Goal: Obtain resource: Download file/media

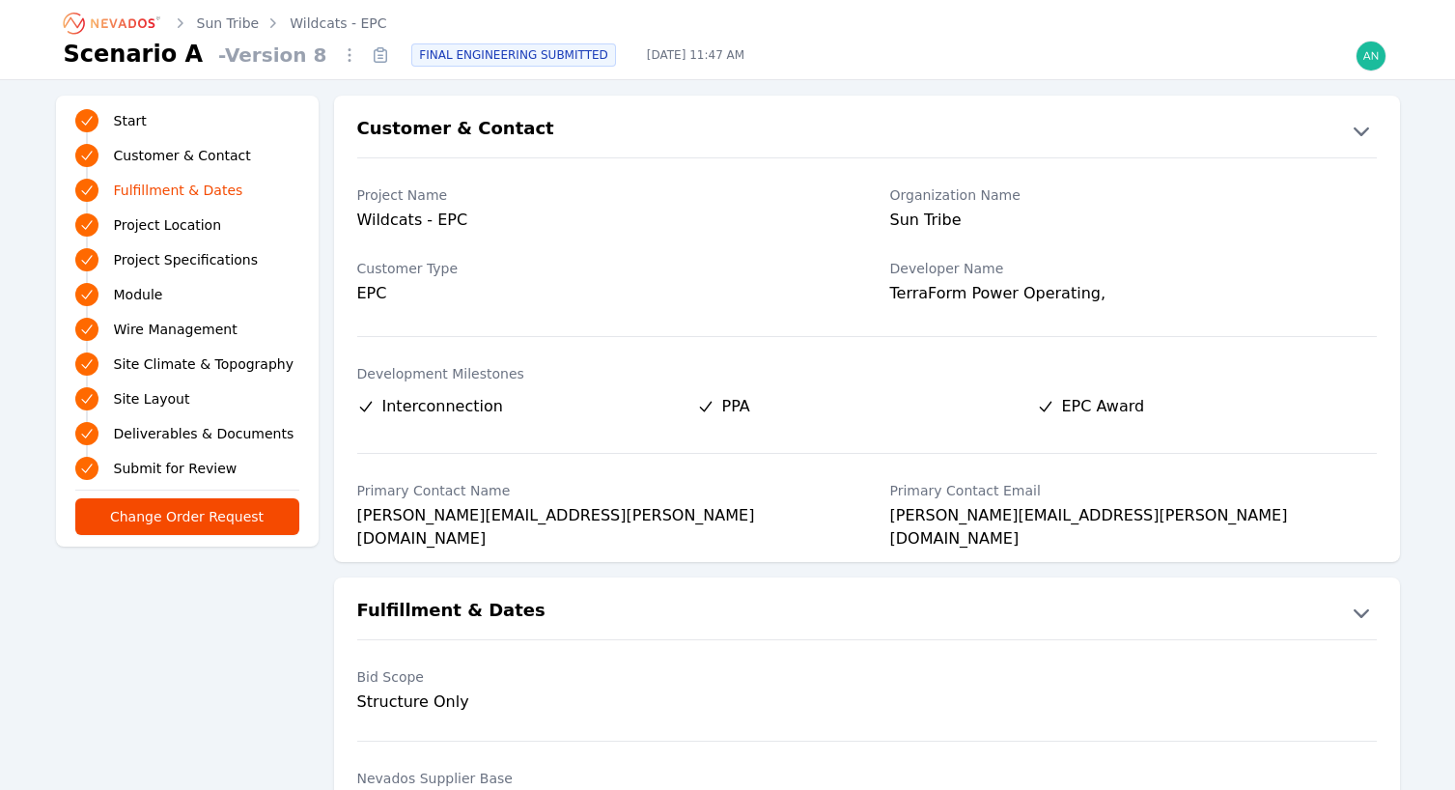
scroll to position [579, 0]
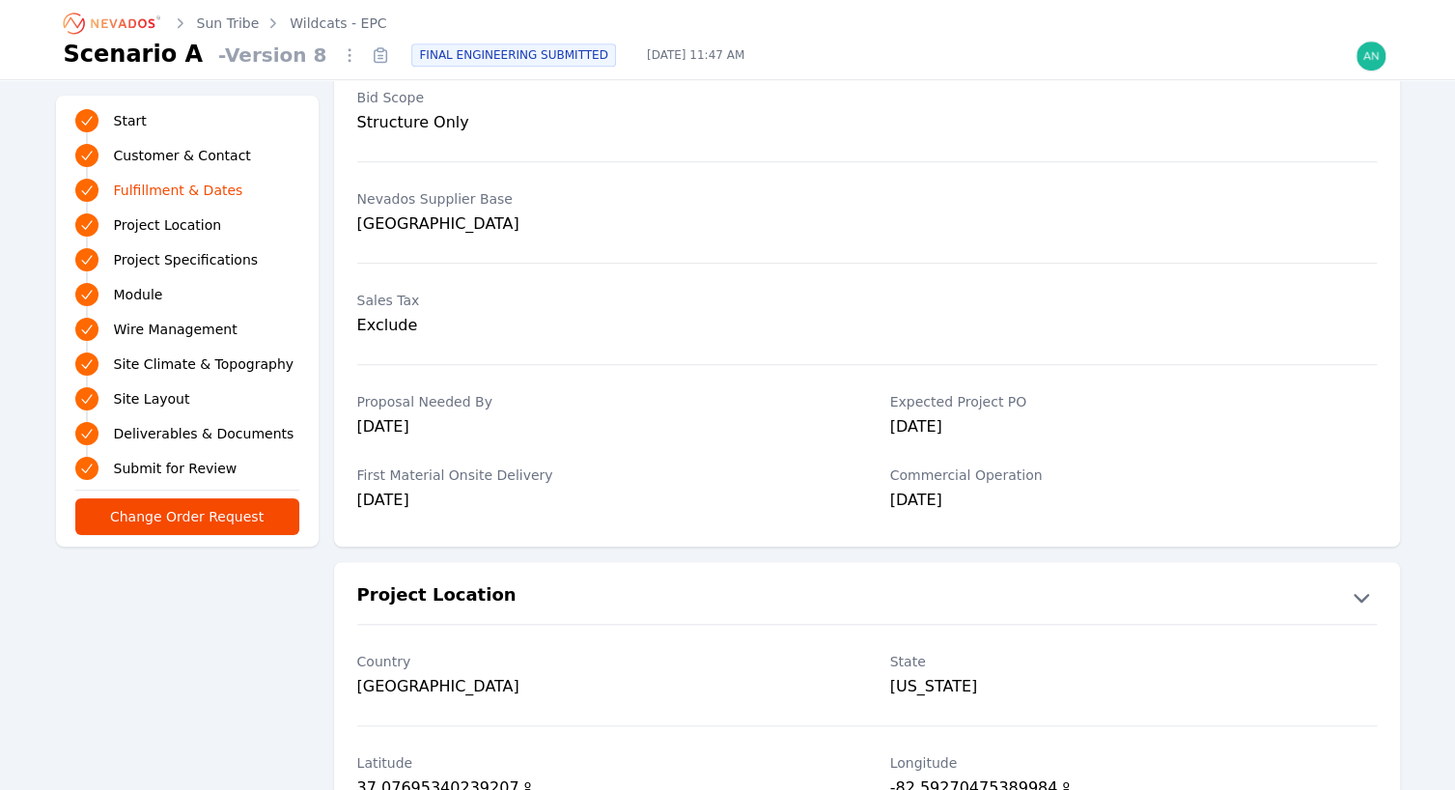
click at [121, 24] on icon "Breadcrumb" at bounding box center [123, 23] width 64 height 10
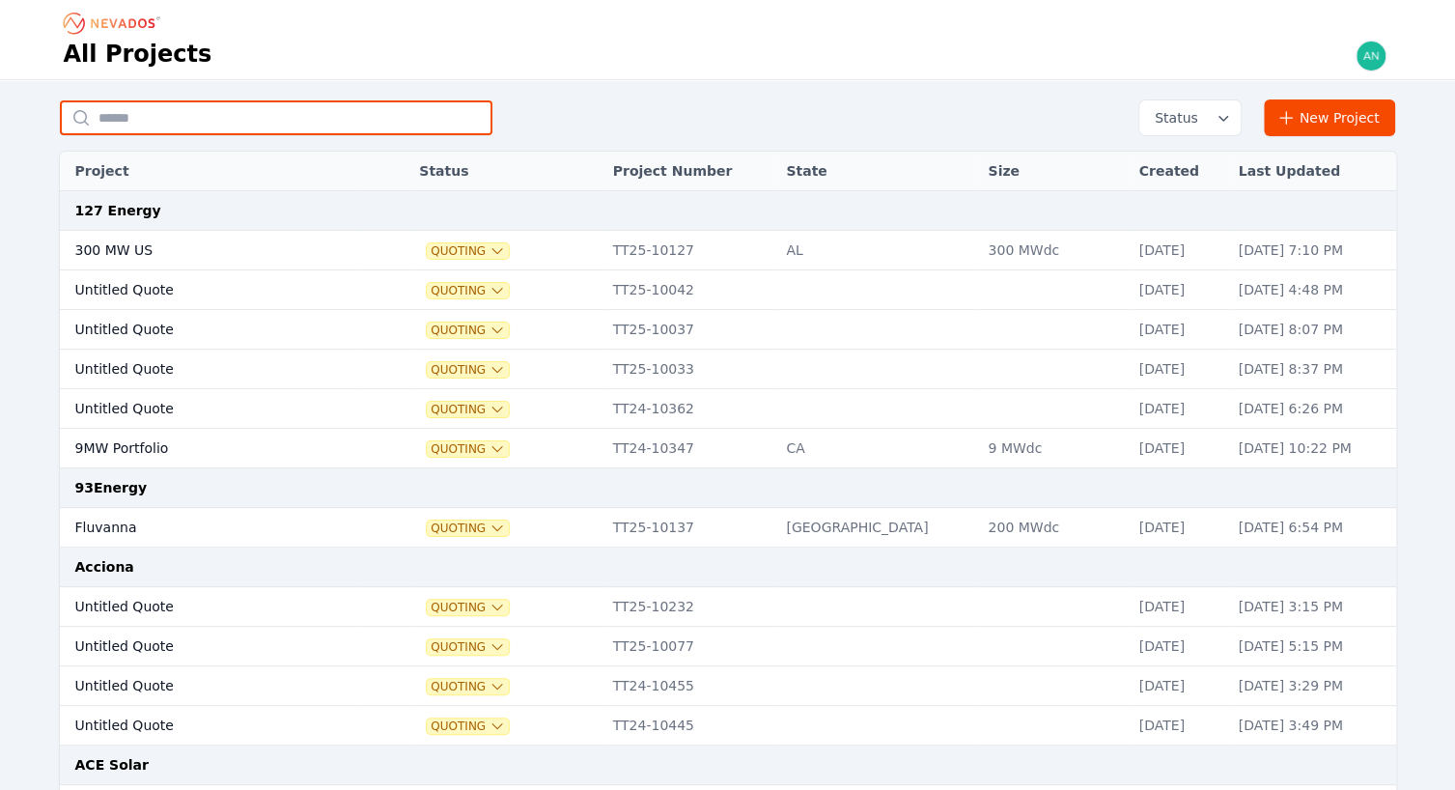
click at [308, 122] on input "text" at bounding box center [276, 117] width 433 height 35
type input "******"
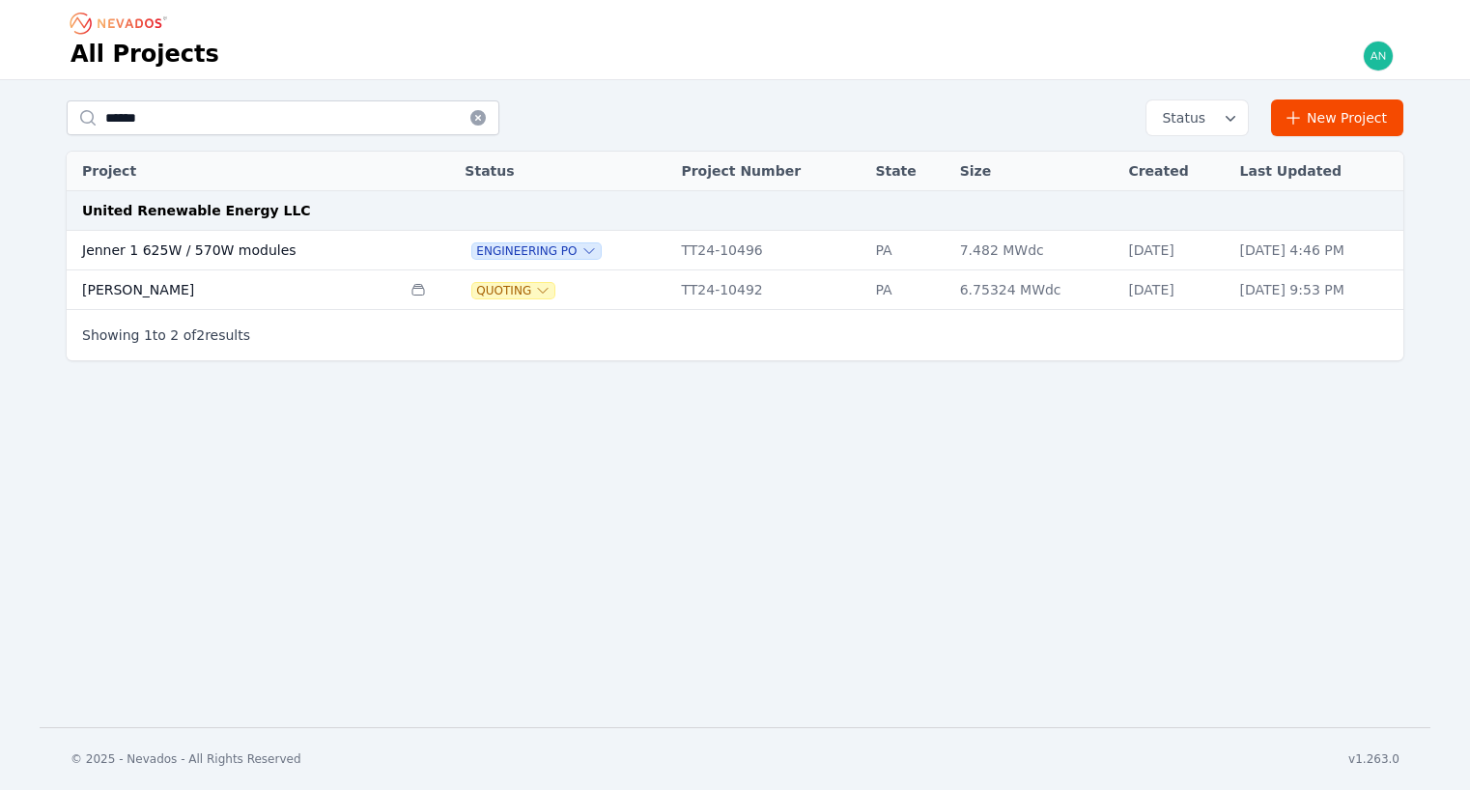
click at [249, 255] on td "Jenner 1 625W / 570W modules" at bounding box center [234, 251] width 334 height 40
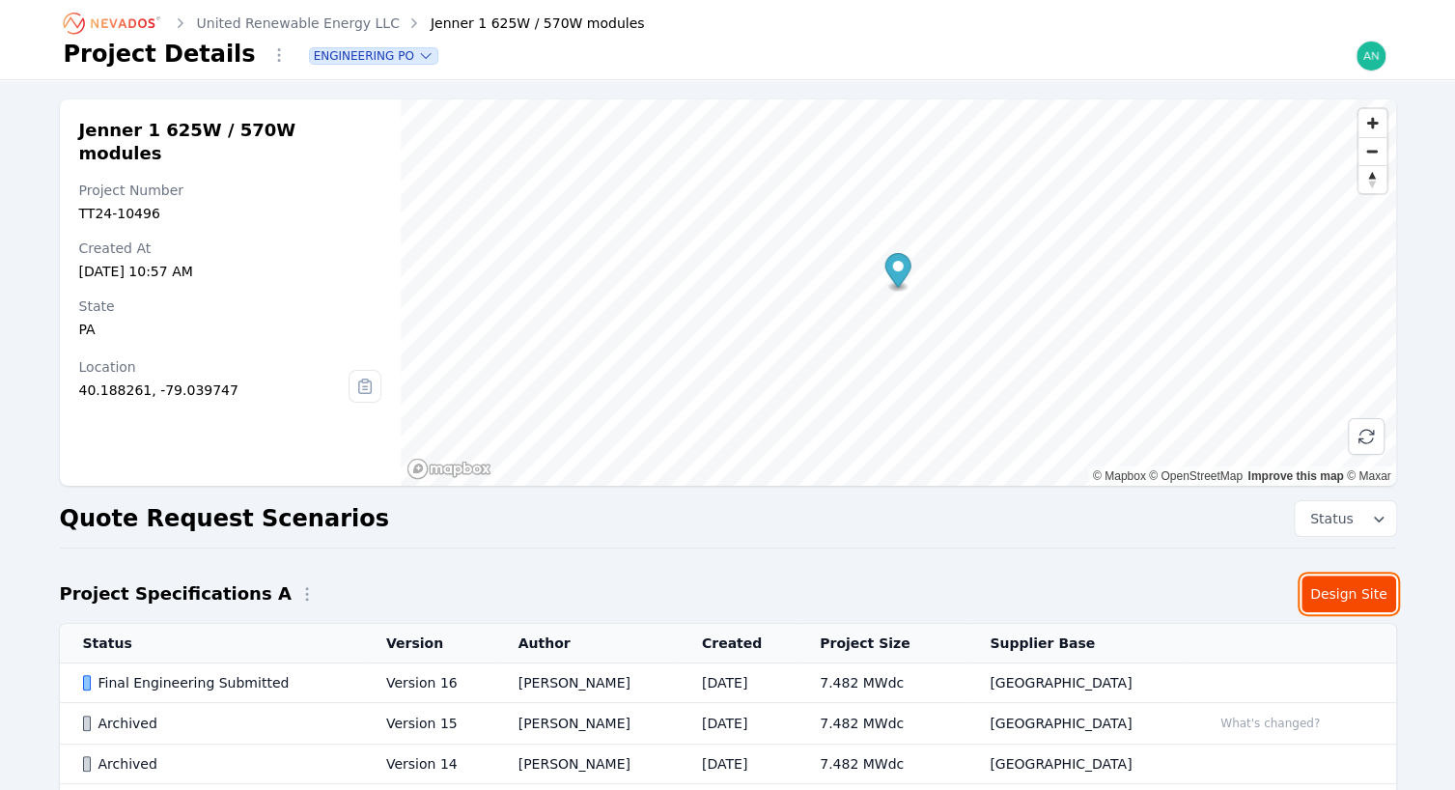
click at [1344, 588] on link "Design Site" at bounding box center [1349, 593] width 95 height 37
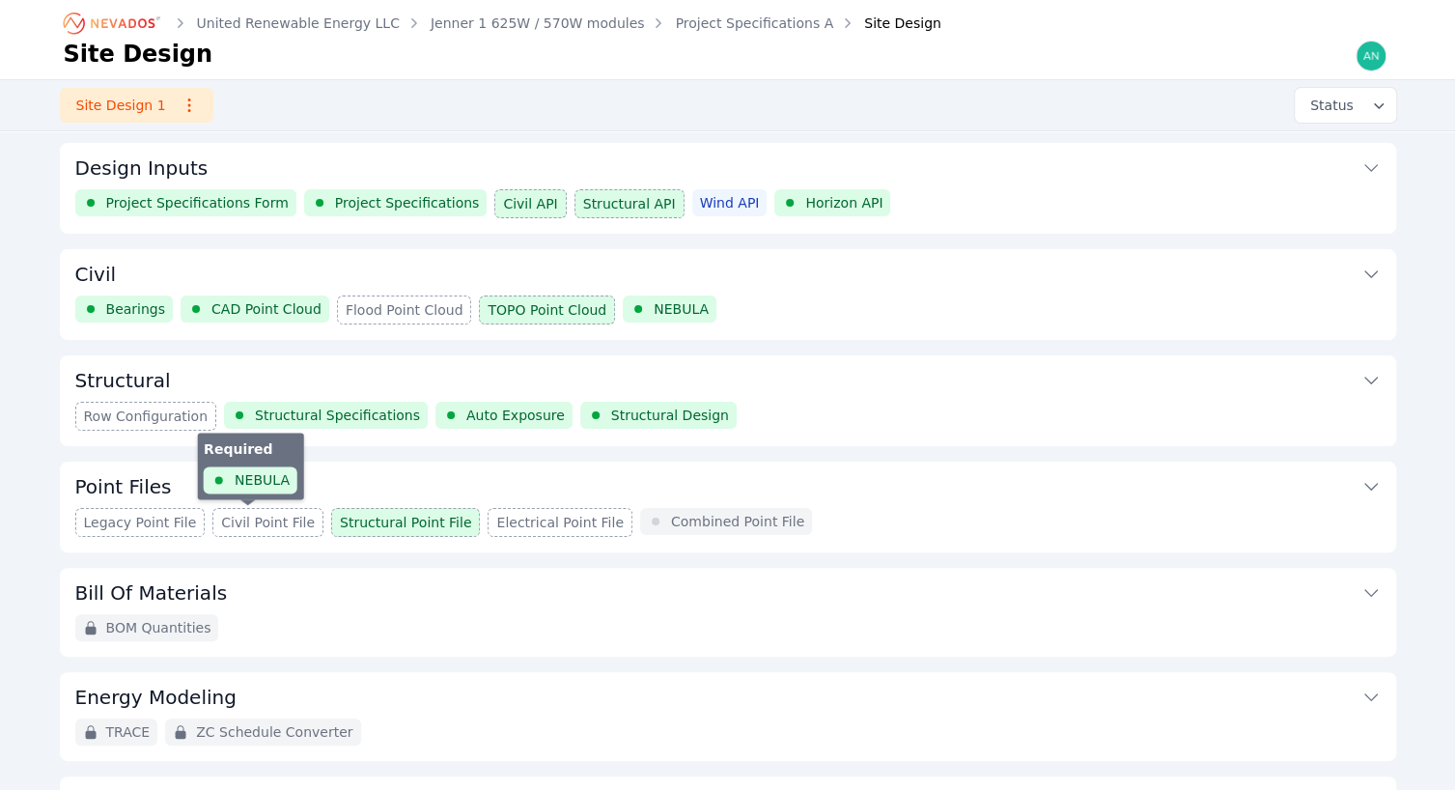
click at [247, 521] on span "Civil Point File" at bounding box center [268, 522] width 94 height 19
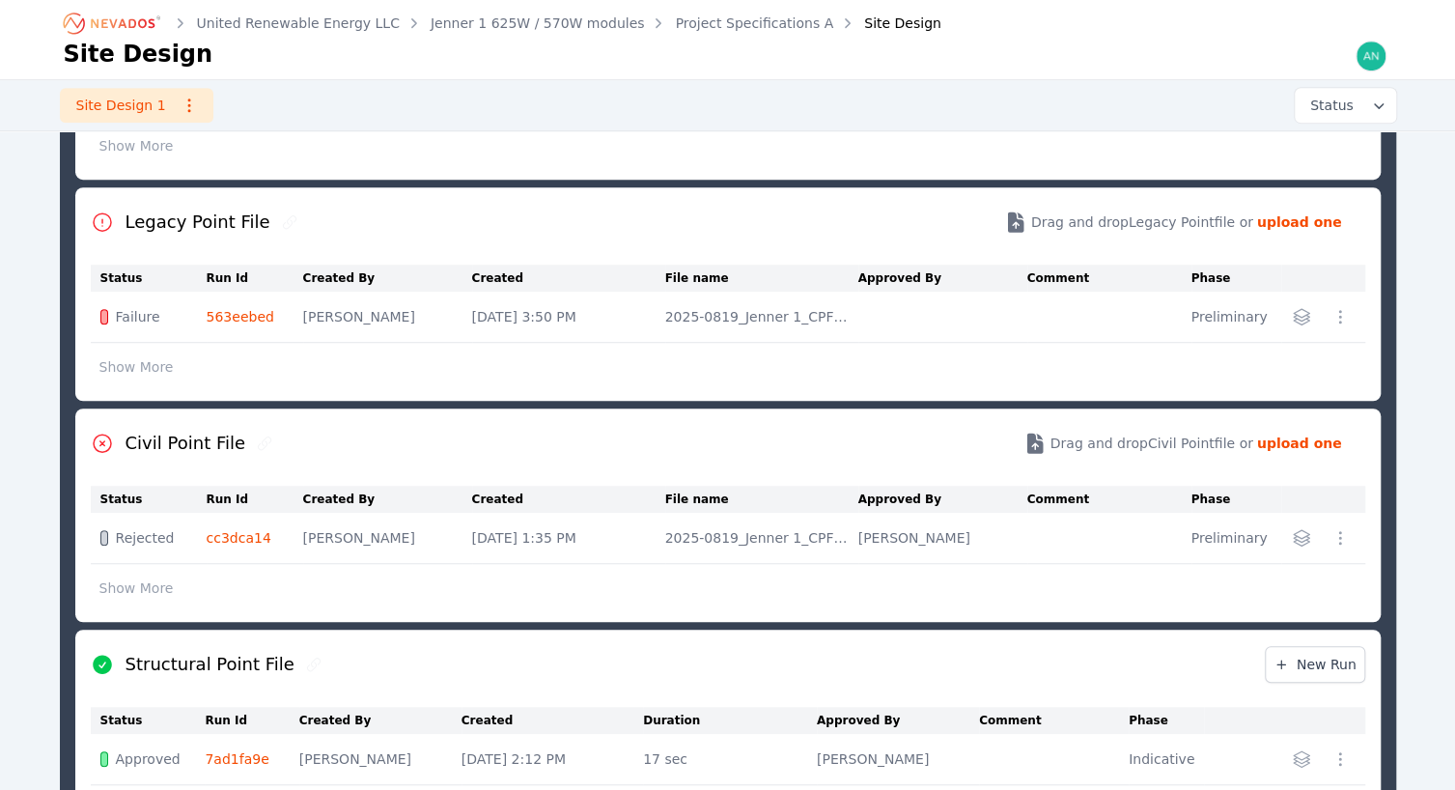
scroll to position [603, 0]
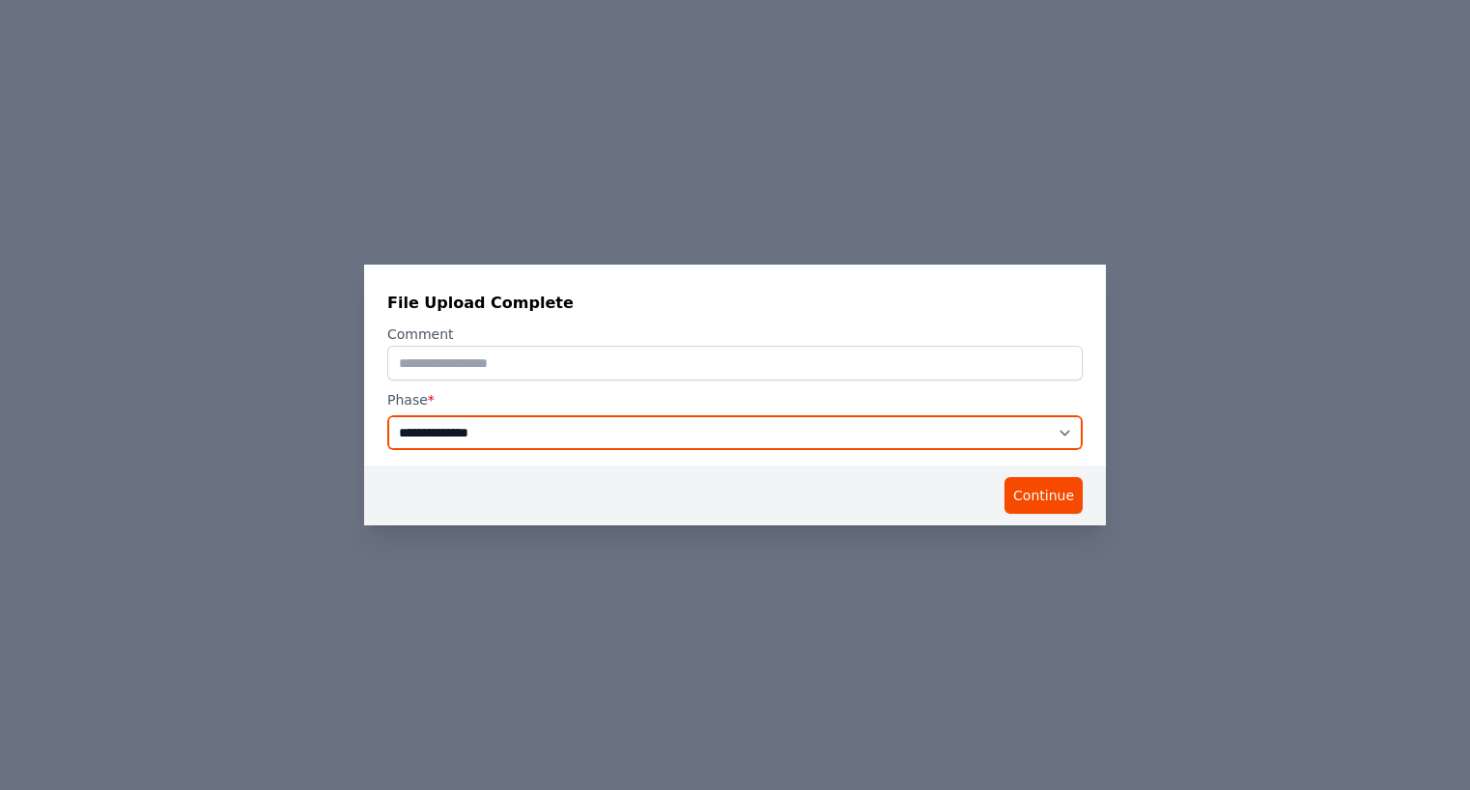
click at [641, 437] on select "**********" at bounding box center [734, 432] width 695 height 35
select select "*****"
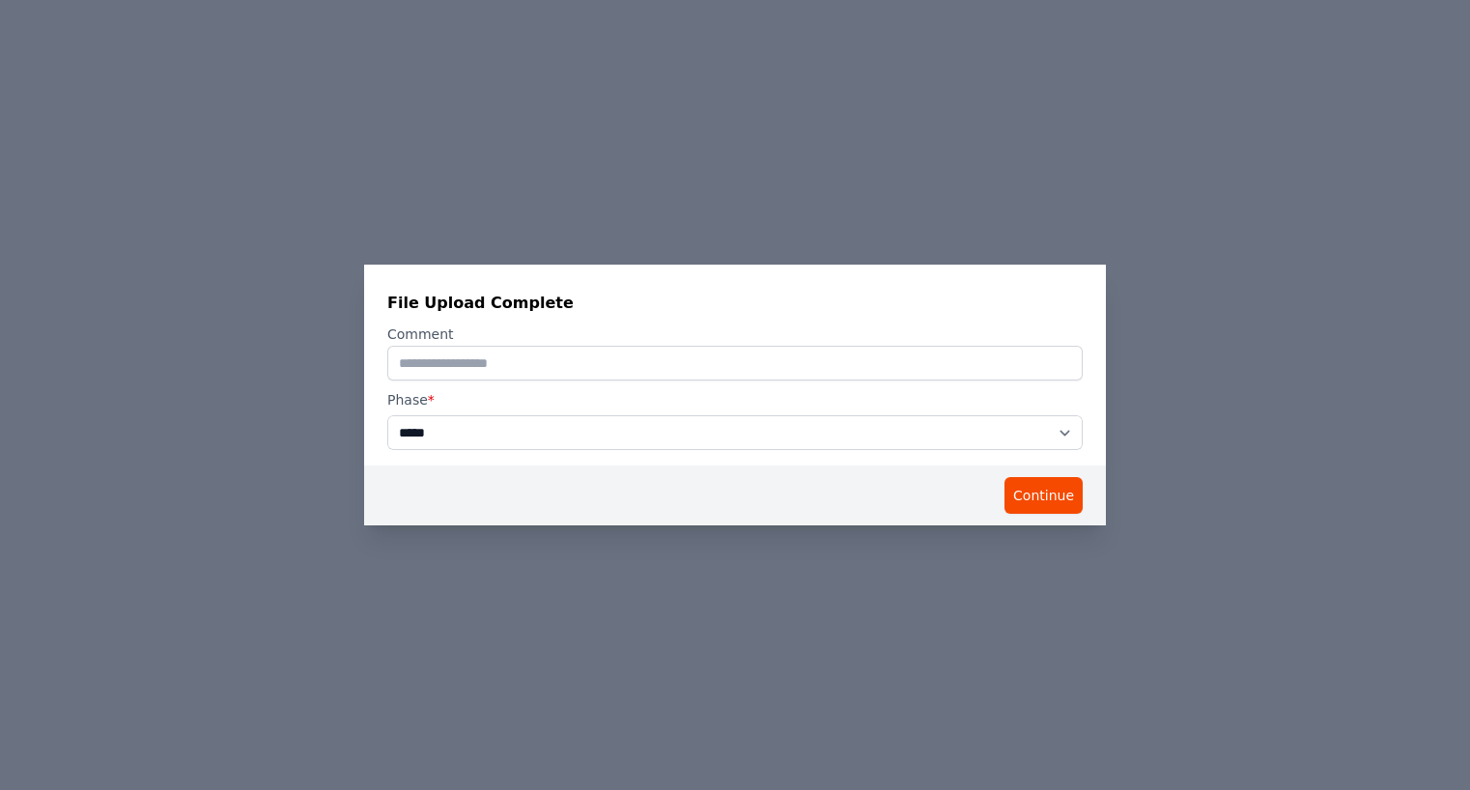
click at [387, 415] on select "**********" at bounding box center [734, 432] width 695 height 35
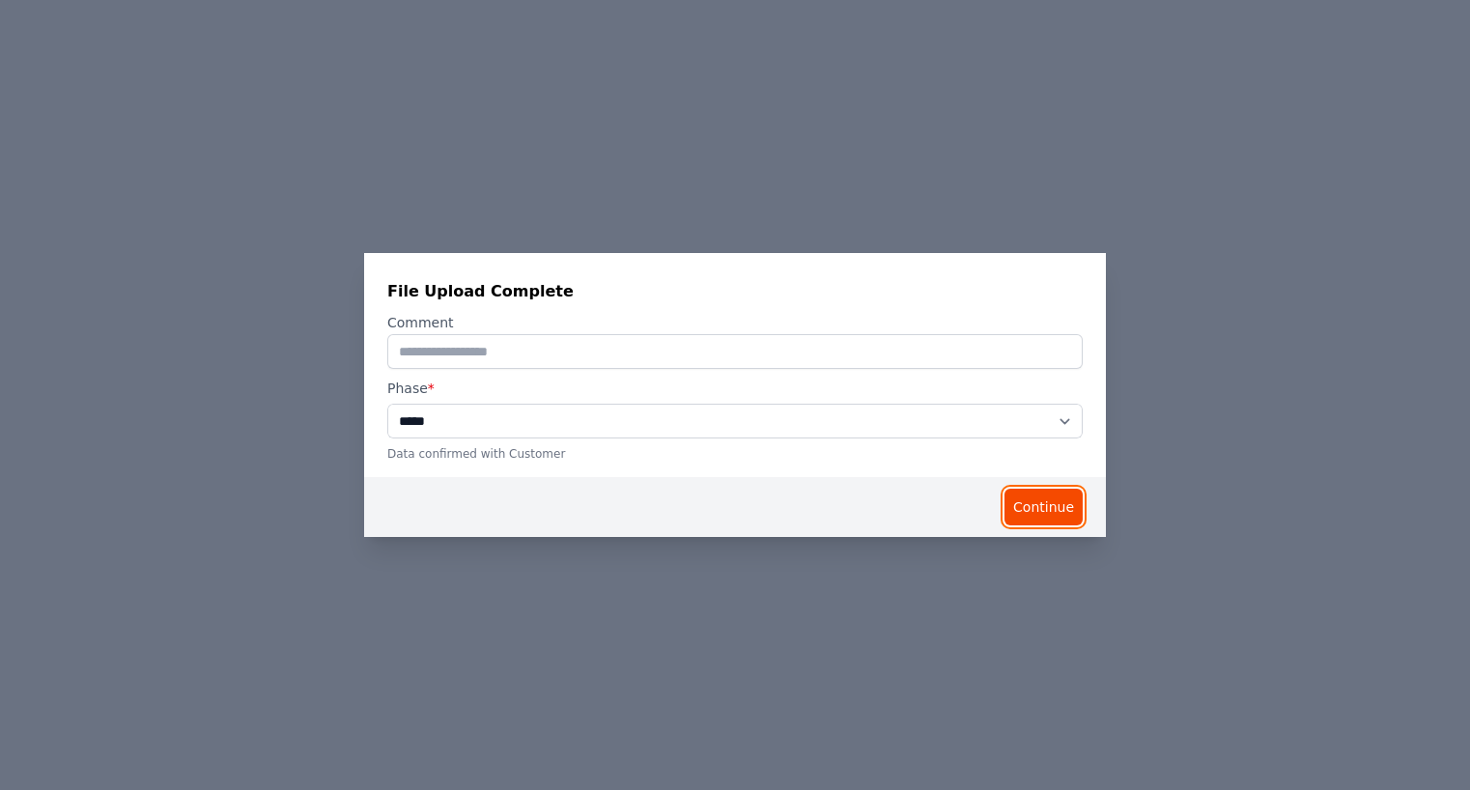
click at [1041, 517] on button "Continue" at bounding box center [1043, 507] width 78 height 37
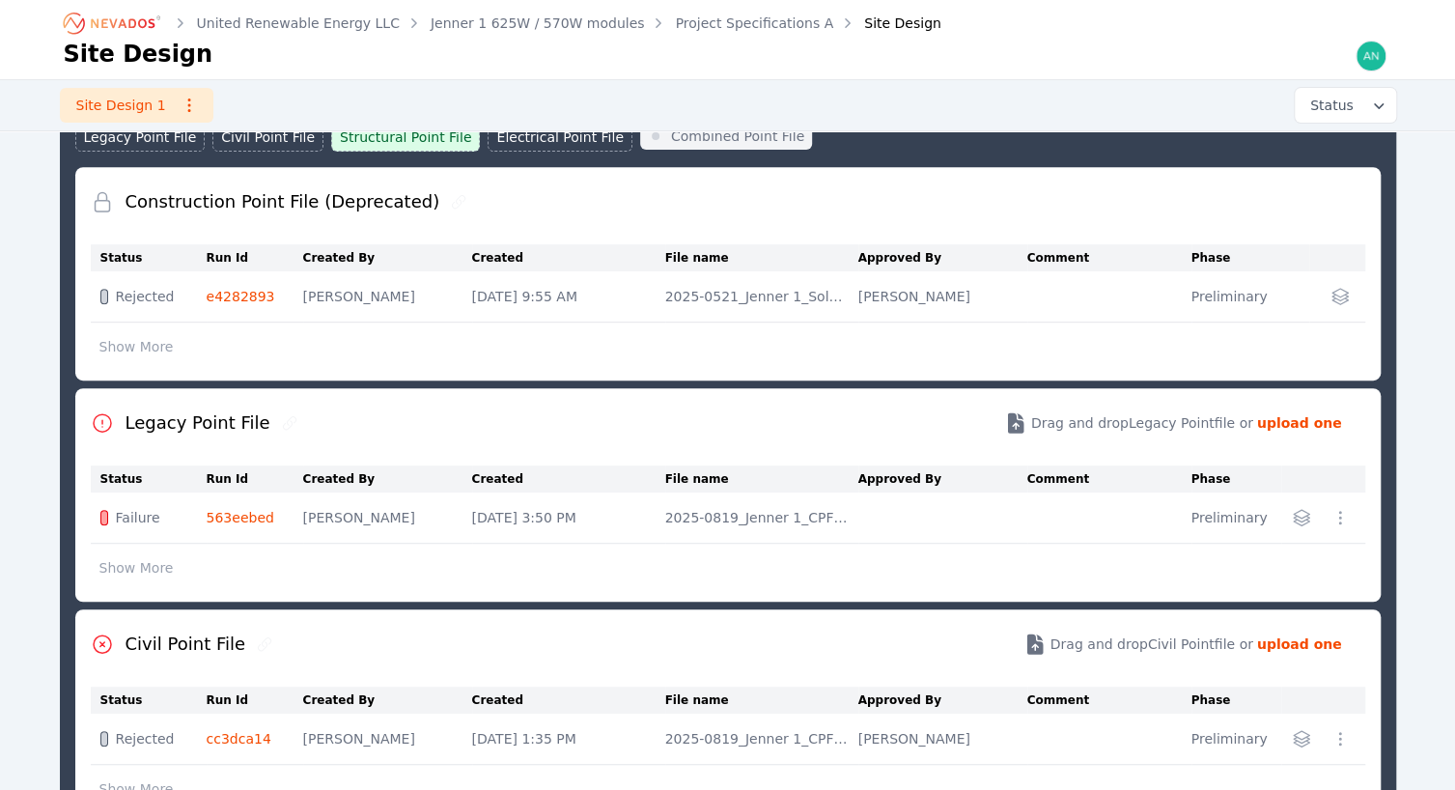
scroll to position [507, 0]
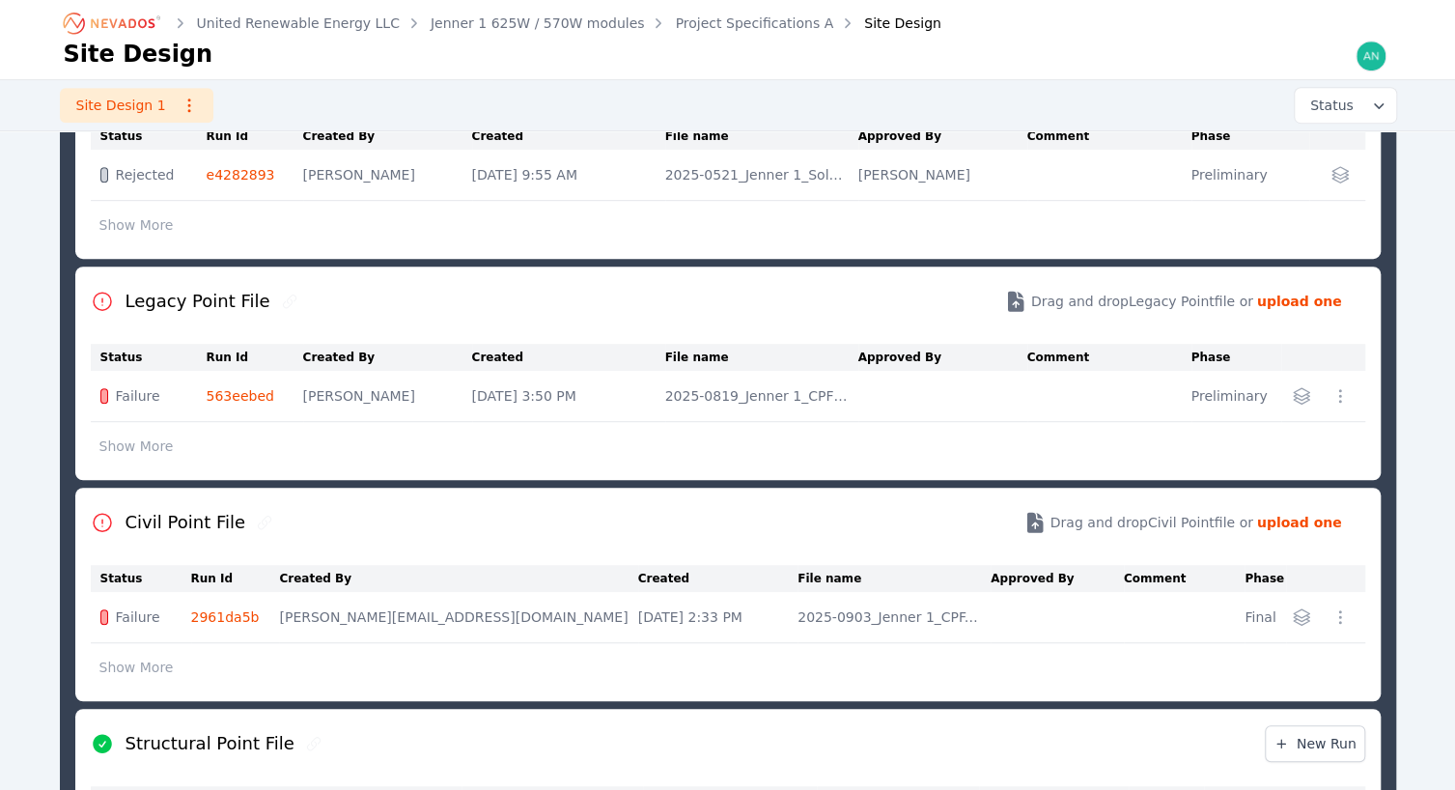
click at [238, 609] on link "2961da5b" at bounding box center [225, 616] width 69 height 15
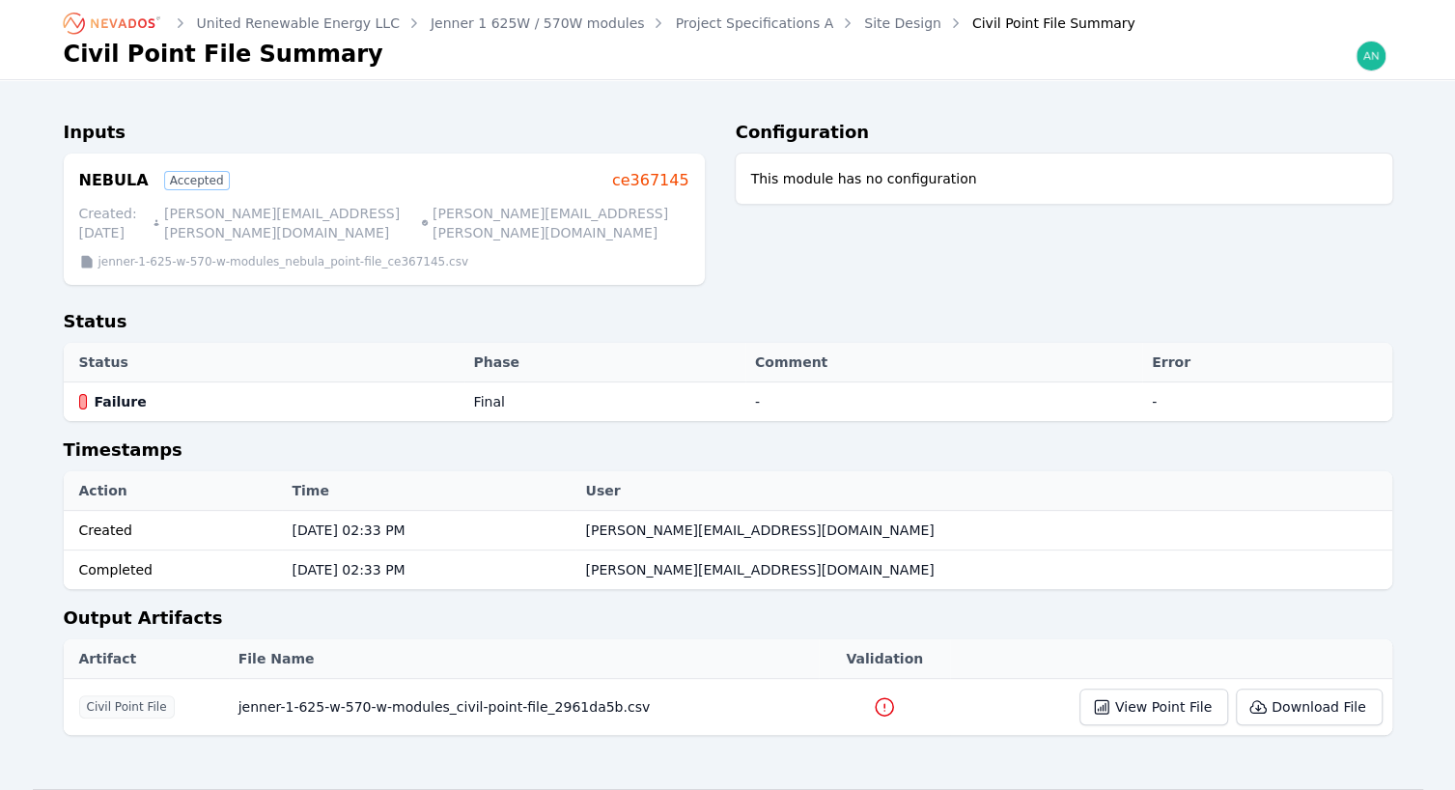
click at [876, 698] on icon at bounding box center [884, 706] width 17 height 17
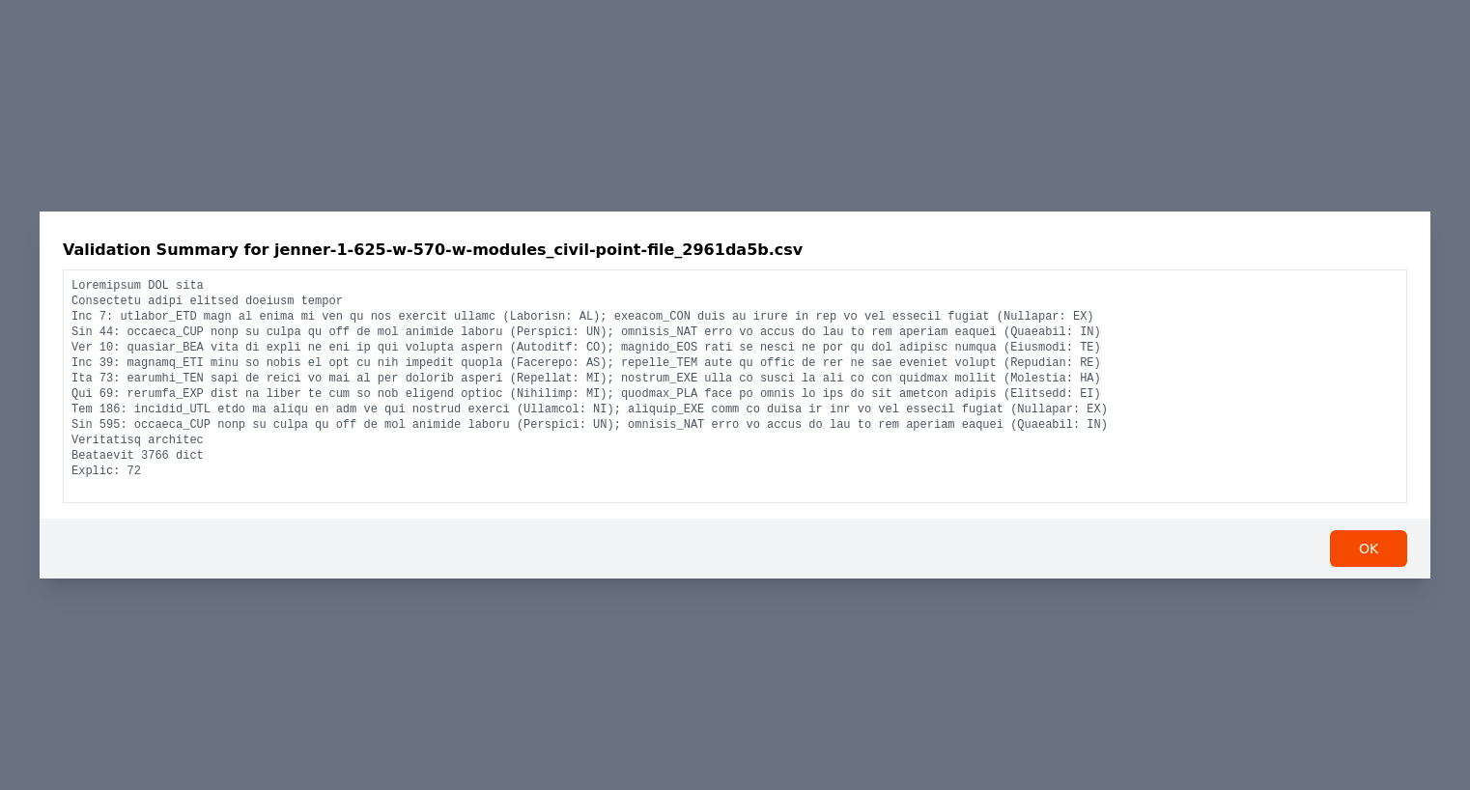
click at [1008, 146] on div "Validation Summary for jenner-1-625-w-570-w-modules_civil-point-file_2961da5b.c…" at bounding box center [735, 395] width 1470 height 790
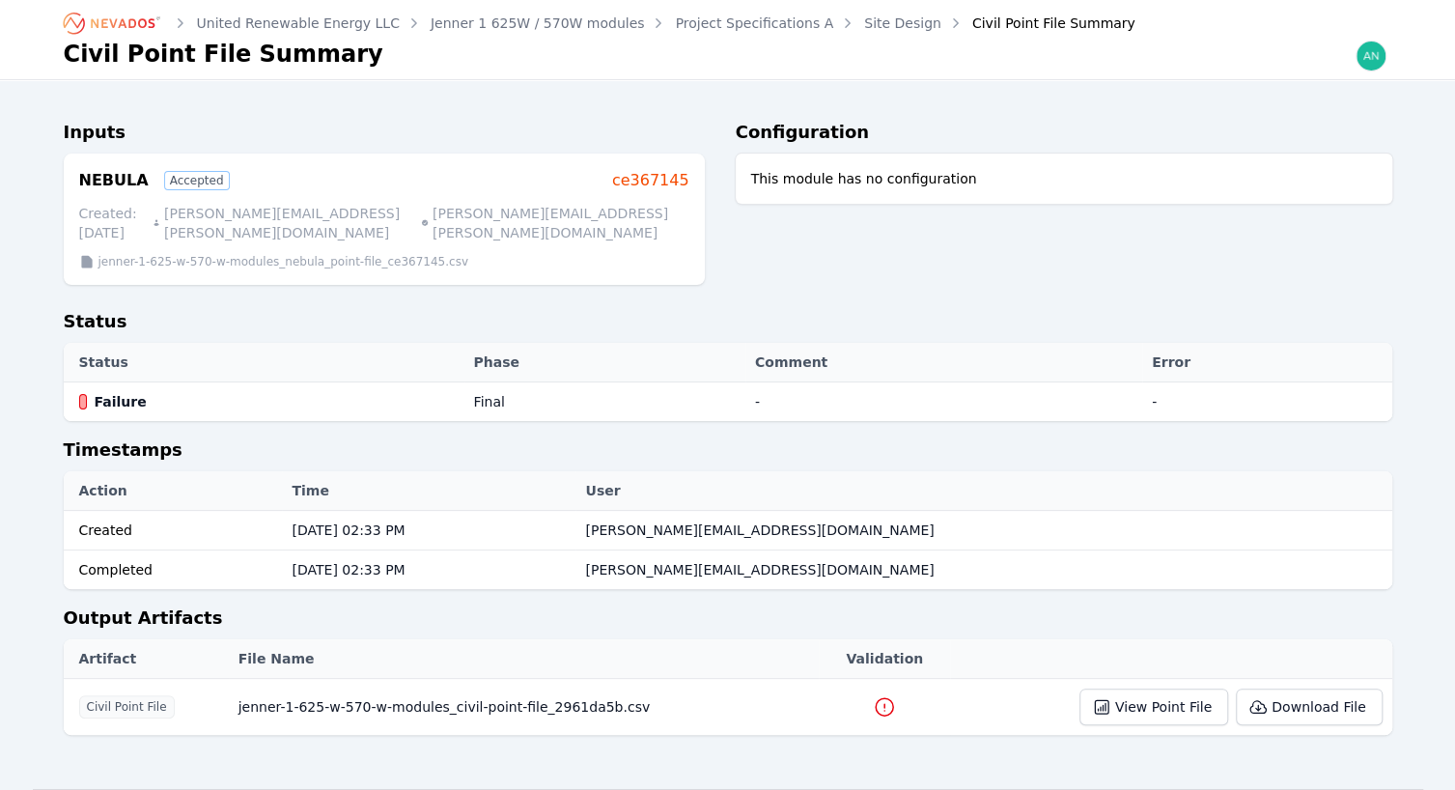
click at [864, 19] on link "Site Design" at bounding box center [902, 23] width 77 height 19
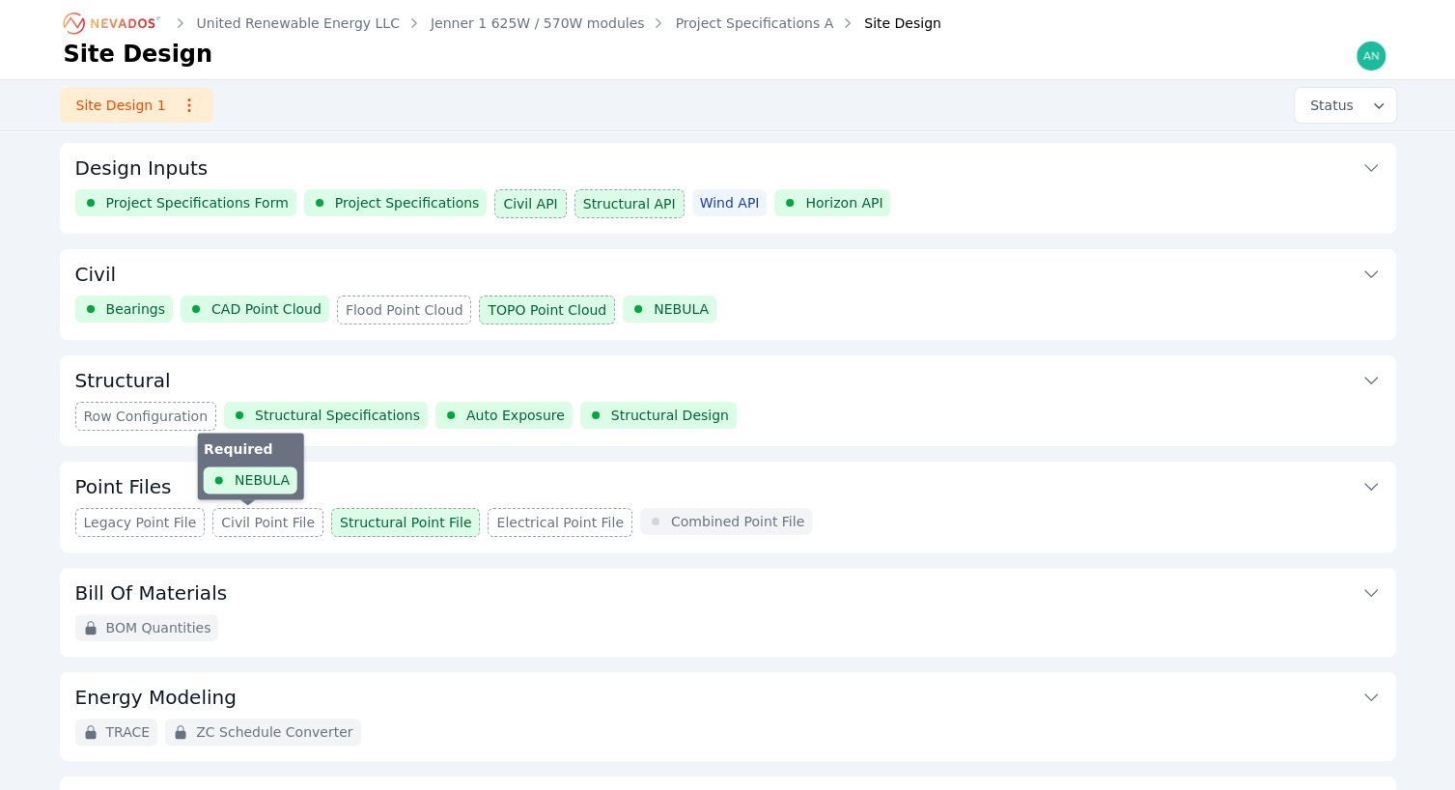
click at [237, 526] on span "Civil Point File" at bounding box center [268, 522] width 94 height 19
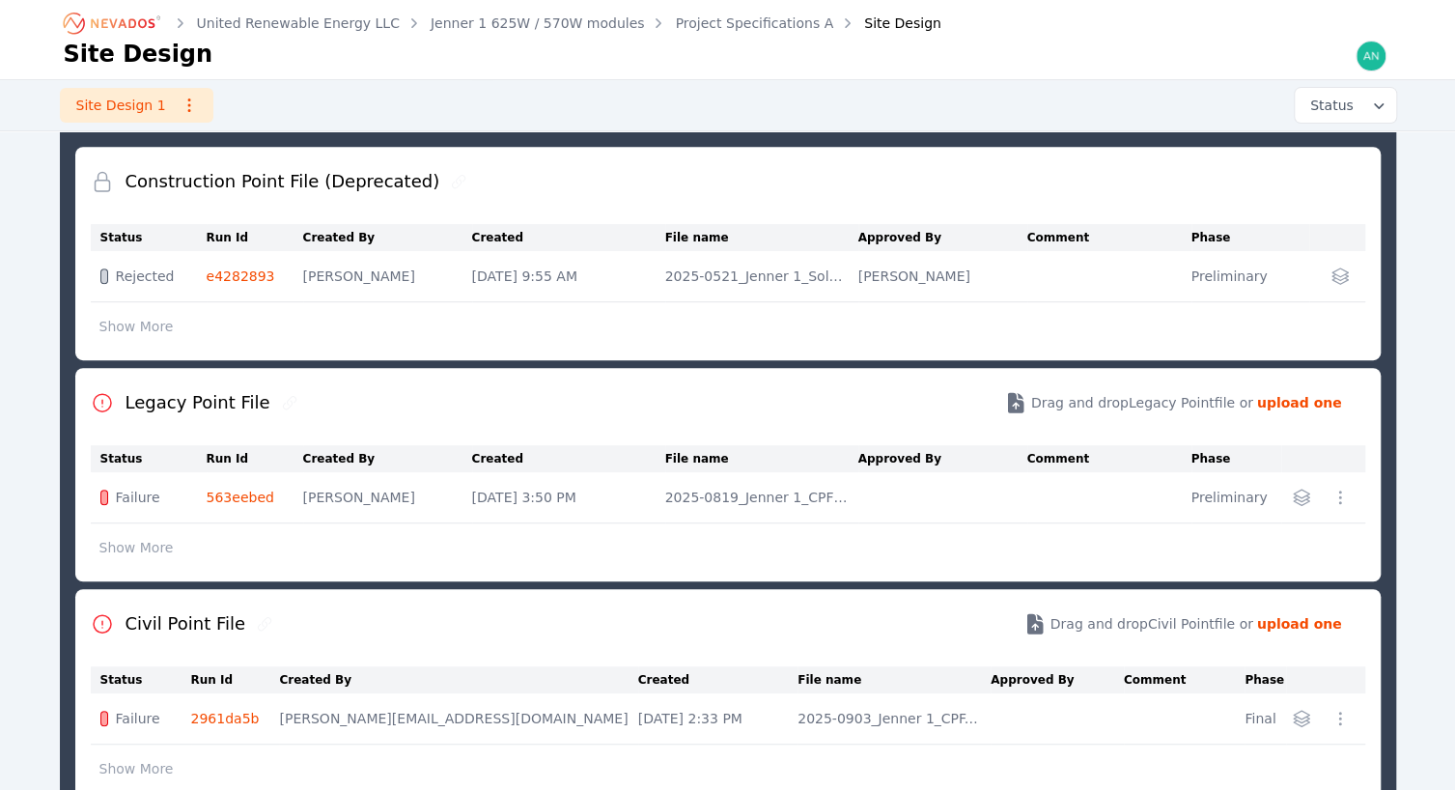
scroll to position [507, 0]
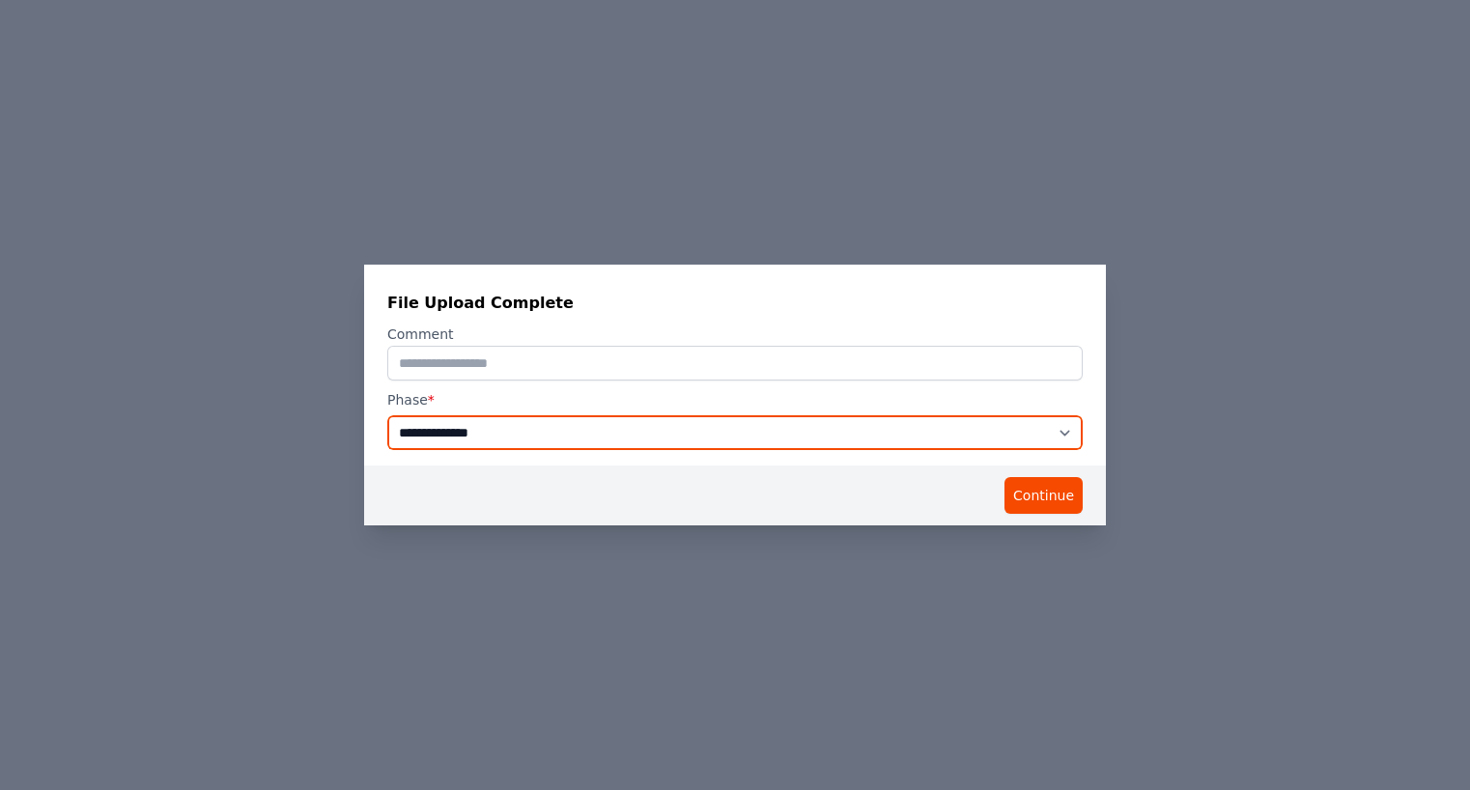
click at [794, 428] on select "**********" at bounding box center [734, 432] width 695 height 35
select select "*****"
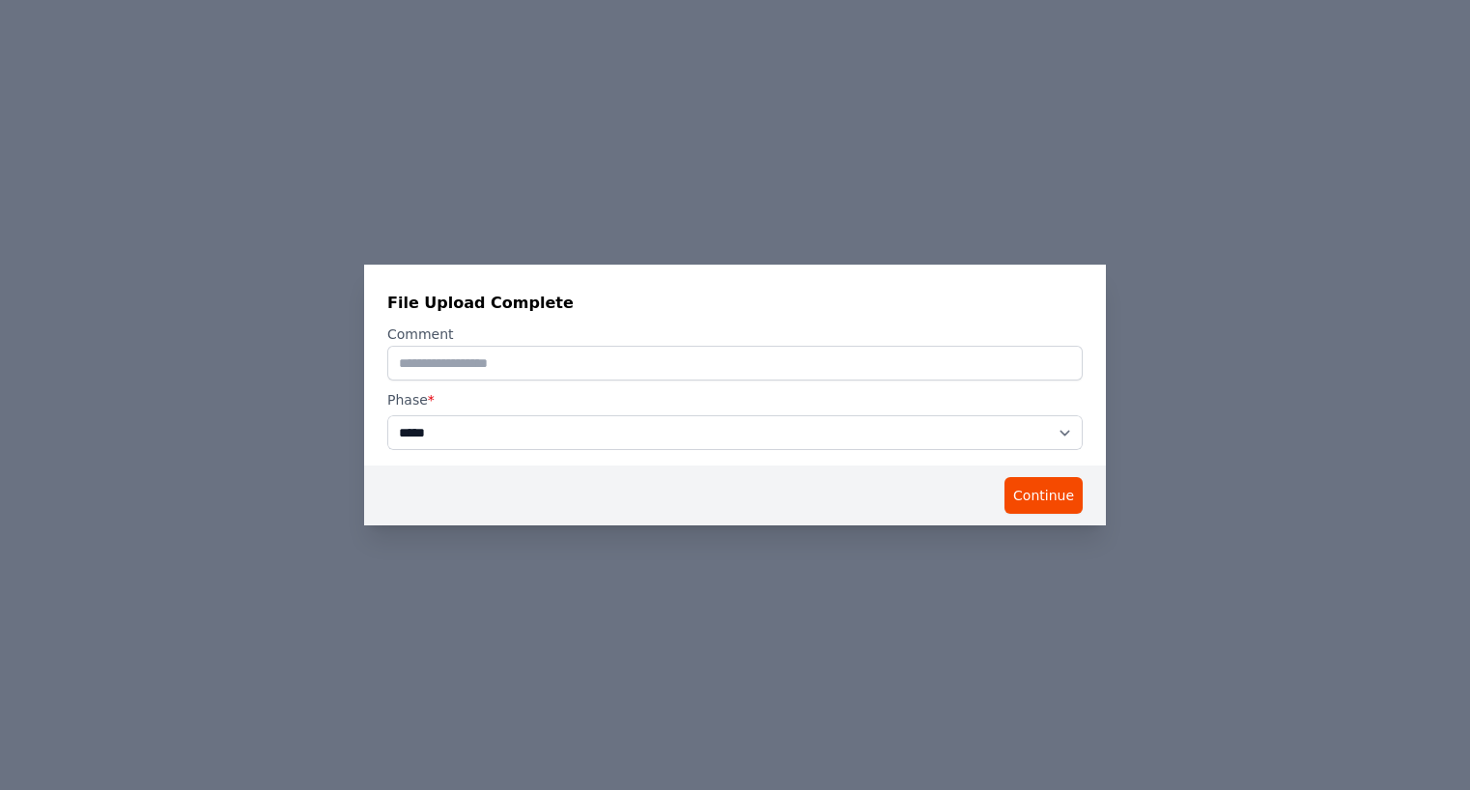
click at [387, 415] on select "**********" at bounding box center [734, 432] width 695 height 35
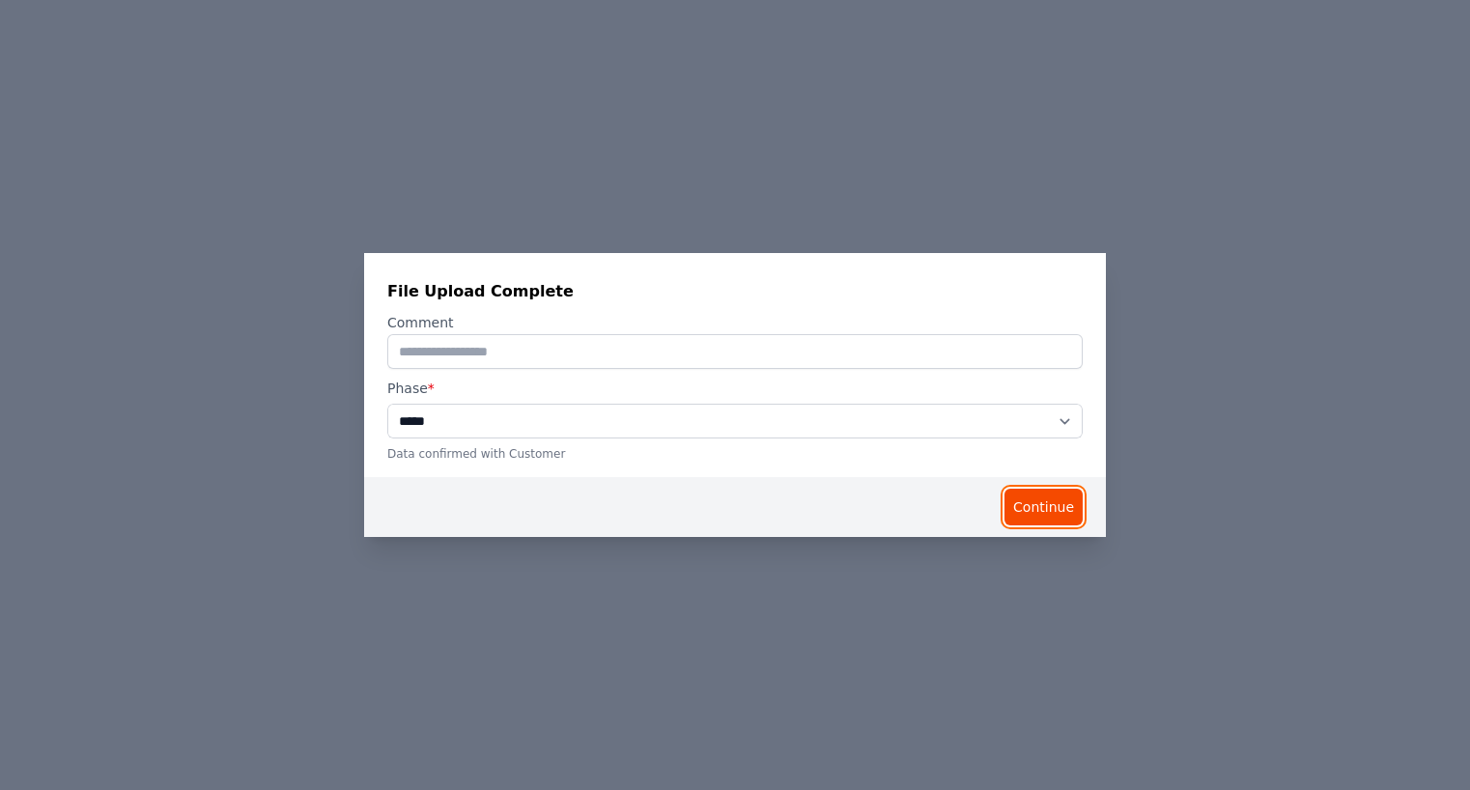
click at [1054, 511] on button "Continue" at bounding box center [1043, 507] width 78 height 37
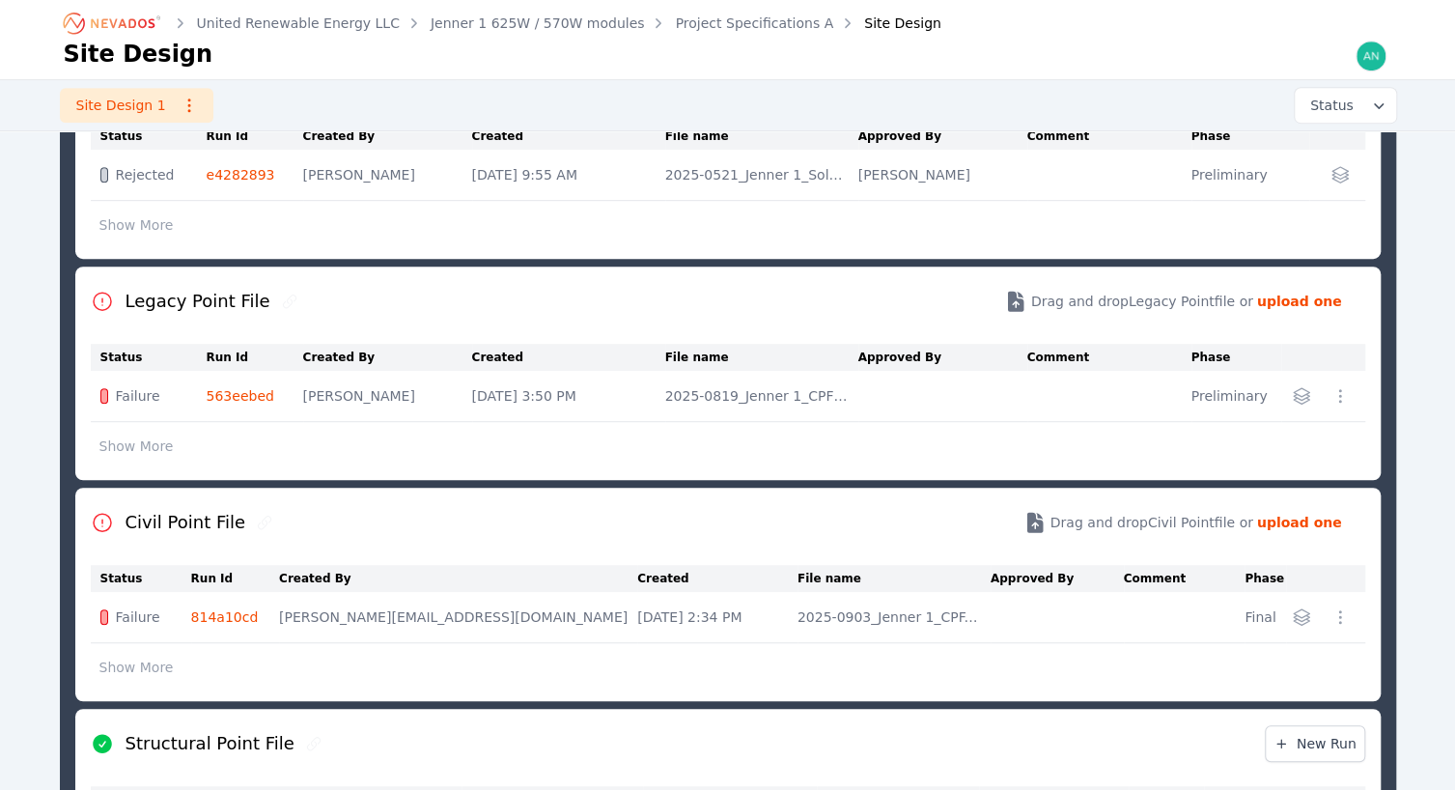
click at [234, 612] on link "814a10cd" at bounding box center [225, 616] width 68 height 15
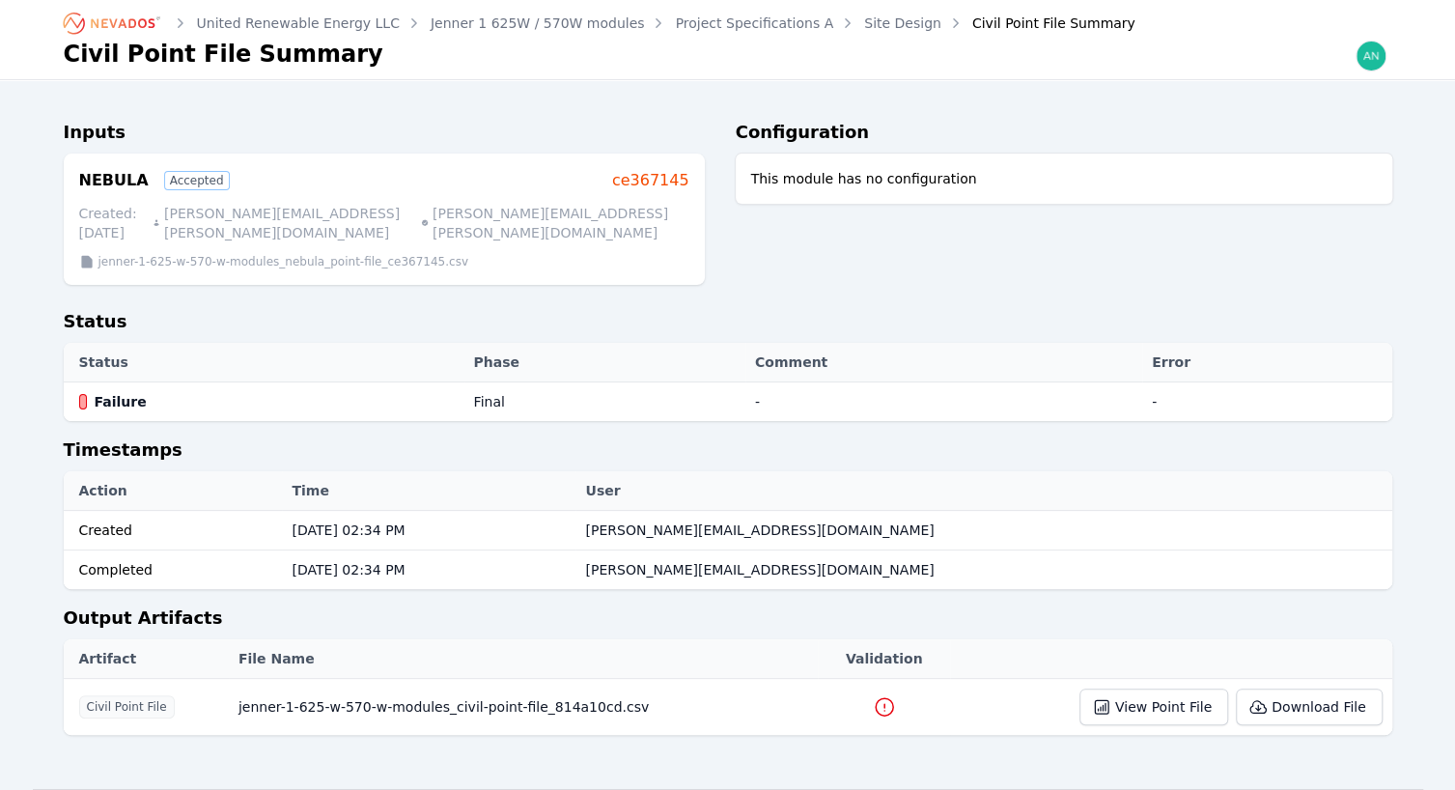
click at [876, 695] on icon at bounding box center [884, 706] width 23 height 23
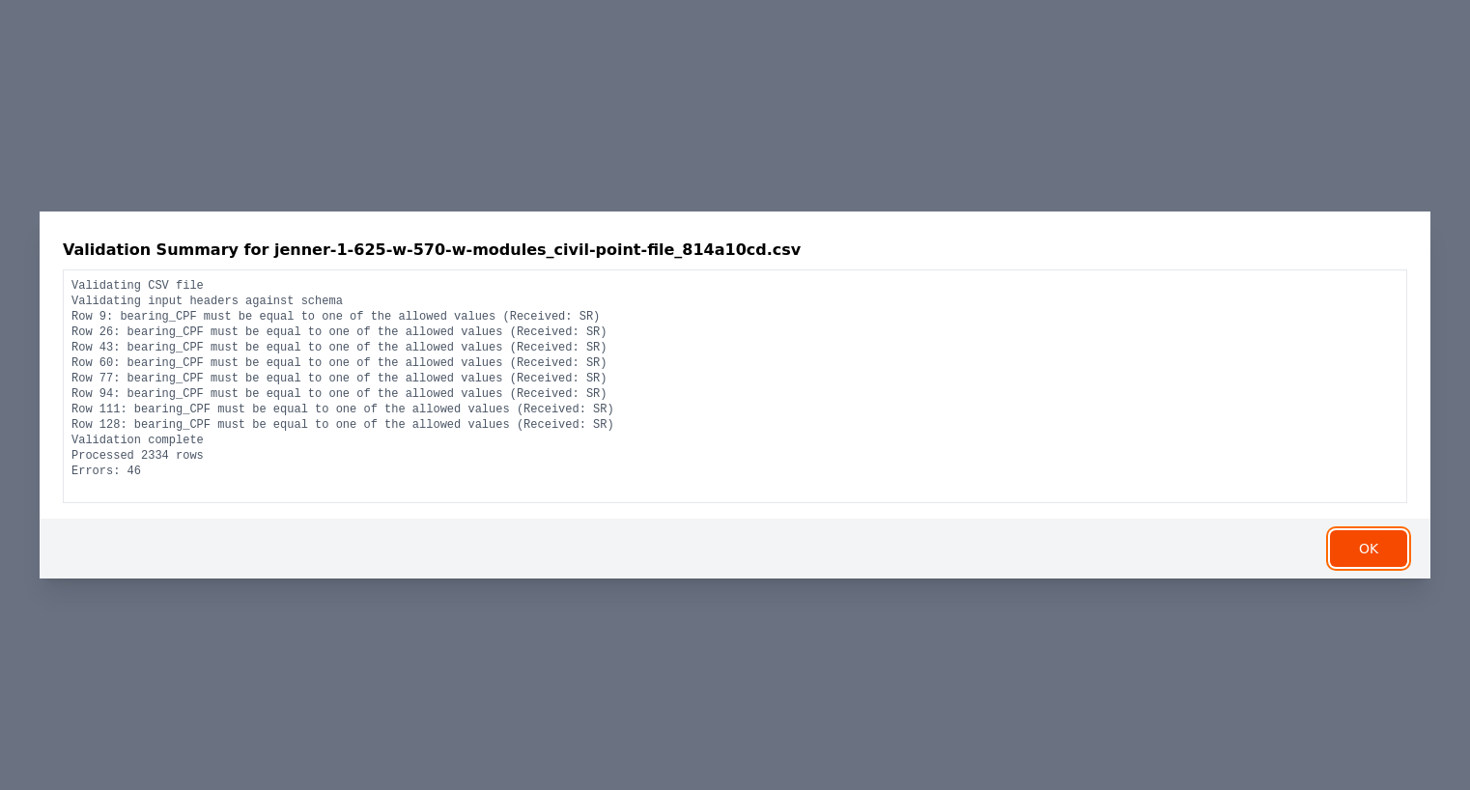
click at [1364, 546] on button "OK" at bounding box center [1368, 548] width 77 height 37
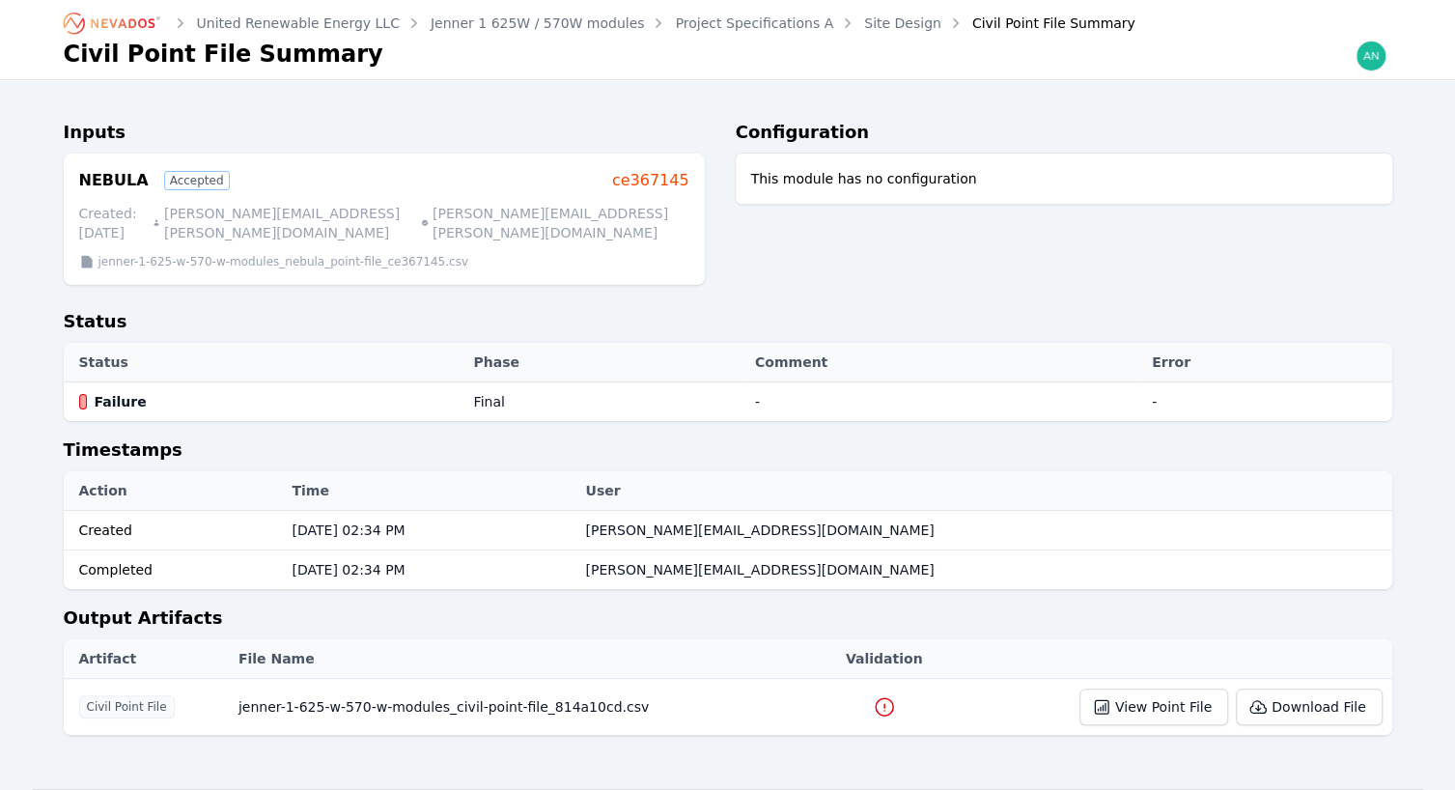
click at [855, 36] on ol "United Renewable Energy LLC Jenner 1 625W / 570W modules Project Specifications…" at bounding box center [600, 23] width 1072 height 31
click at [864, 30] on link "Site Design" at bounding box center [902, 23] width 77 height 19
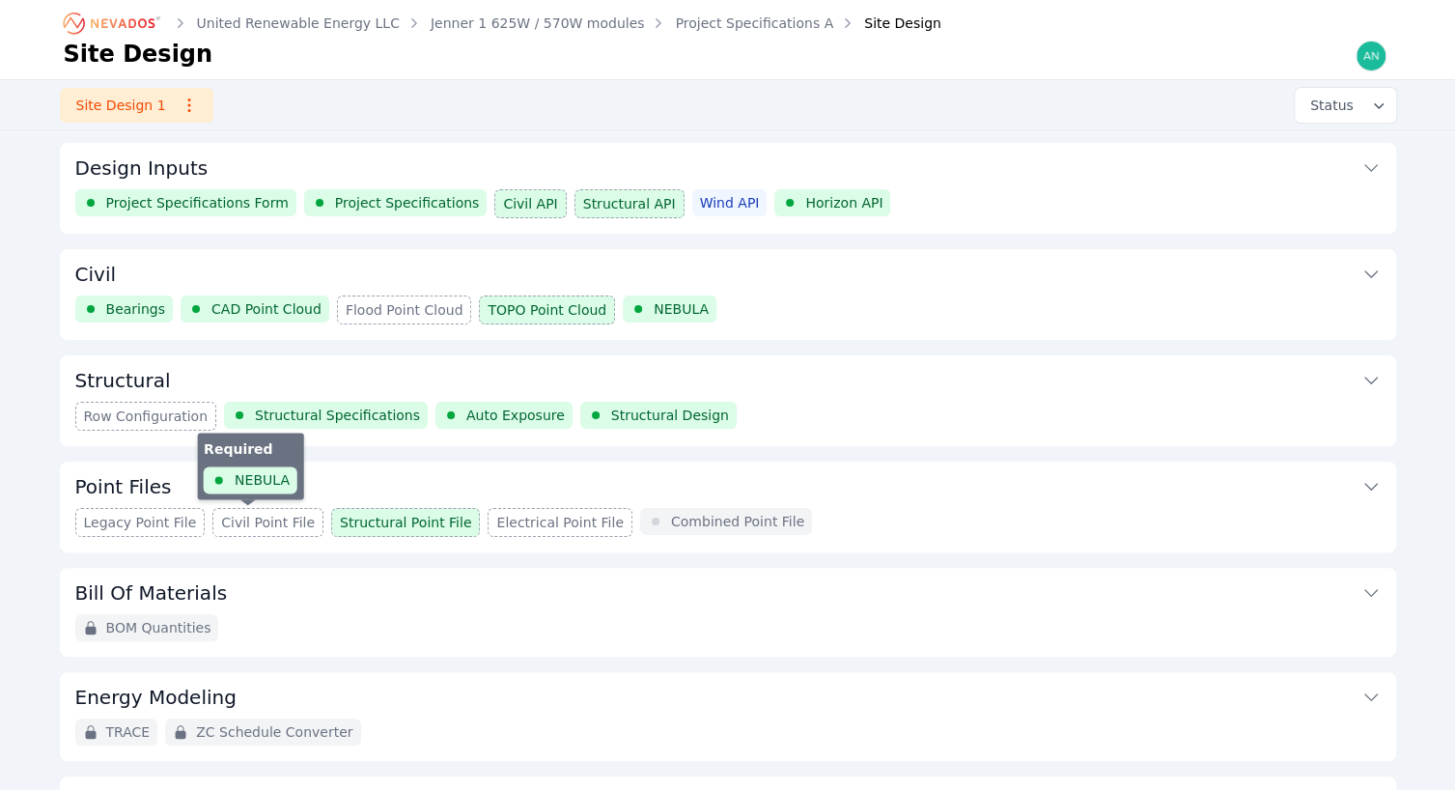
click at [276, 525] on span "Civil Point File" at bounding box center [268, 522] width 94 height 19
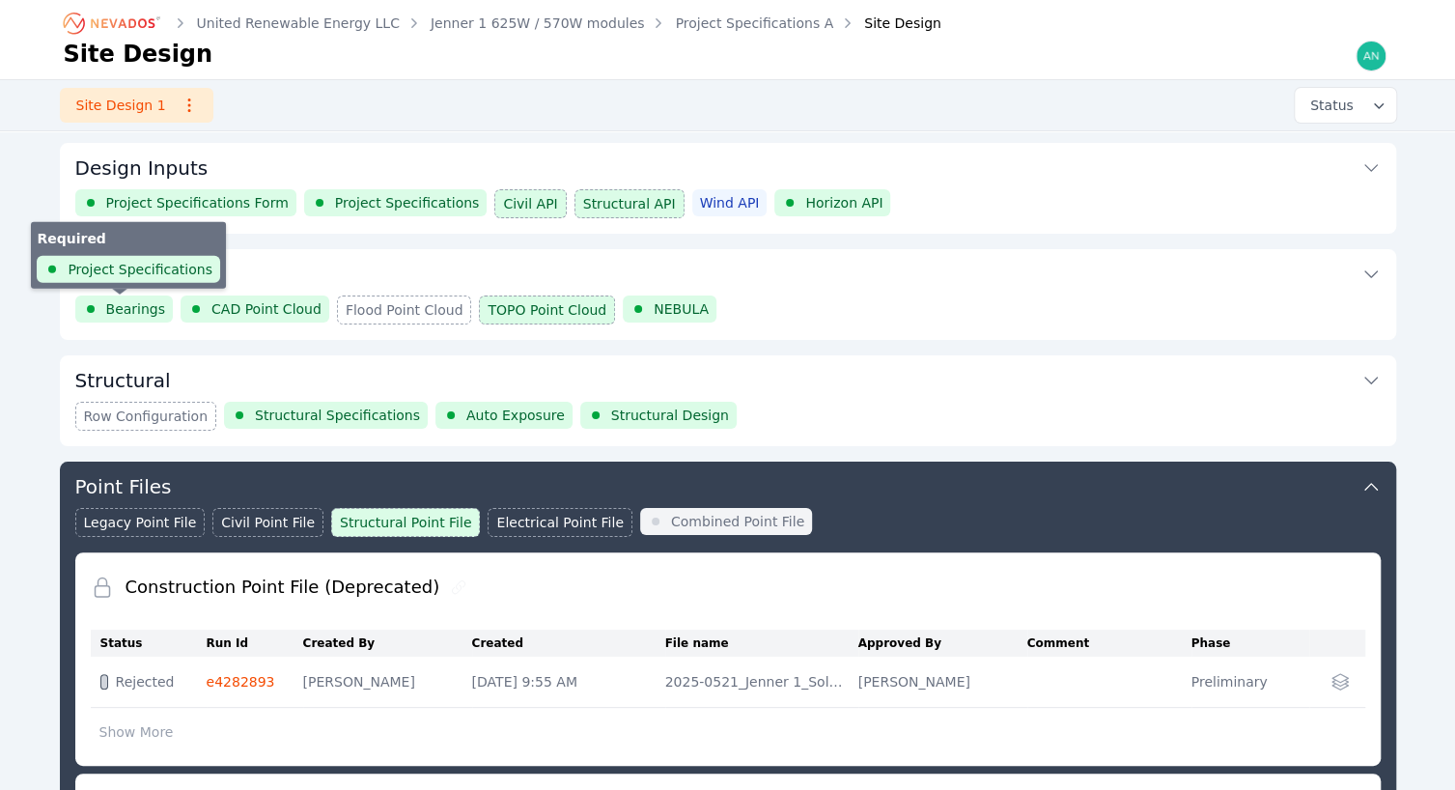
click at [96, 295] on div "Bearings" at bounding box center [124, 308] width 98 height 27
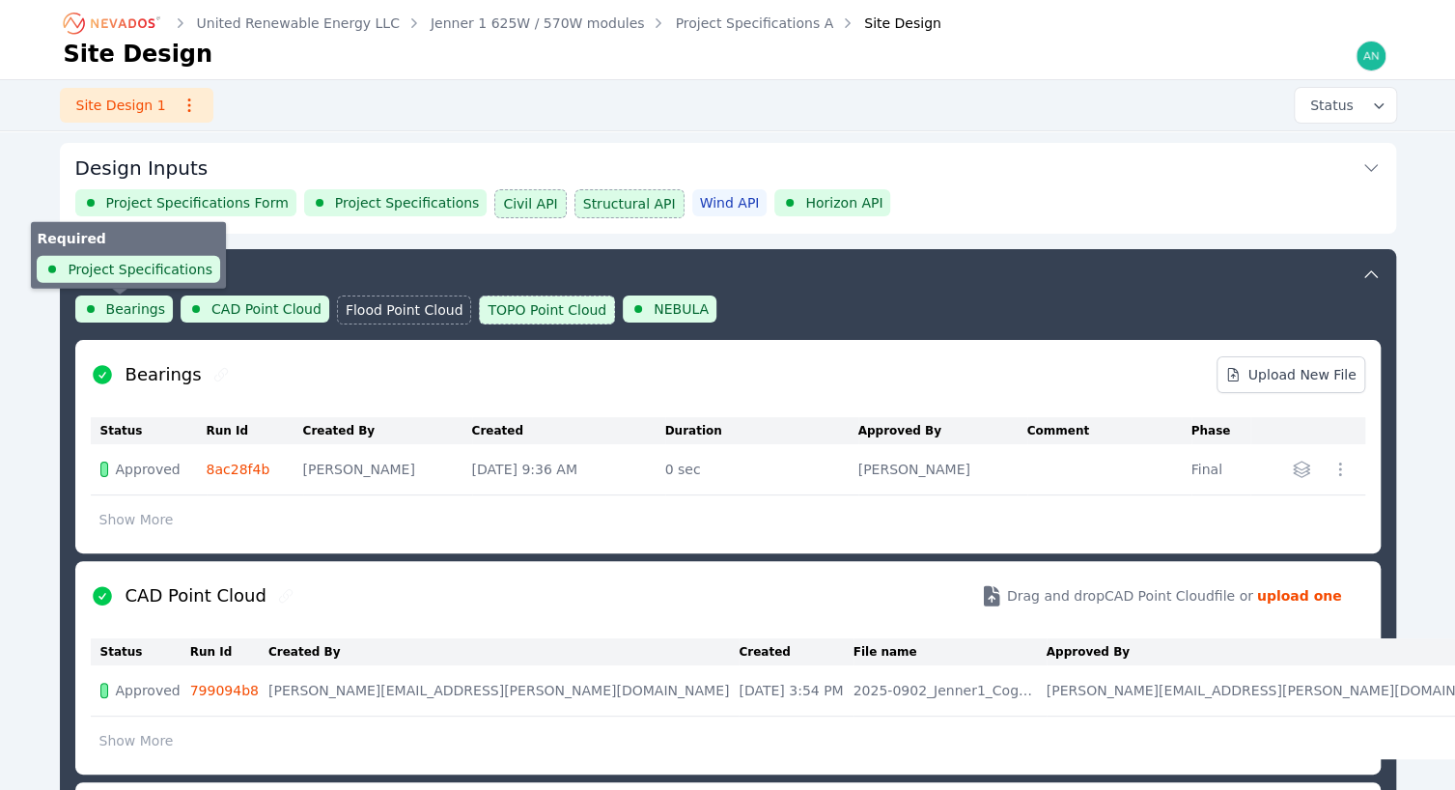
scroll to position [102, 0]
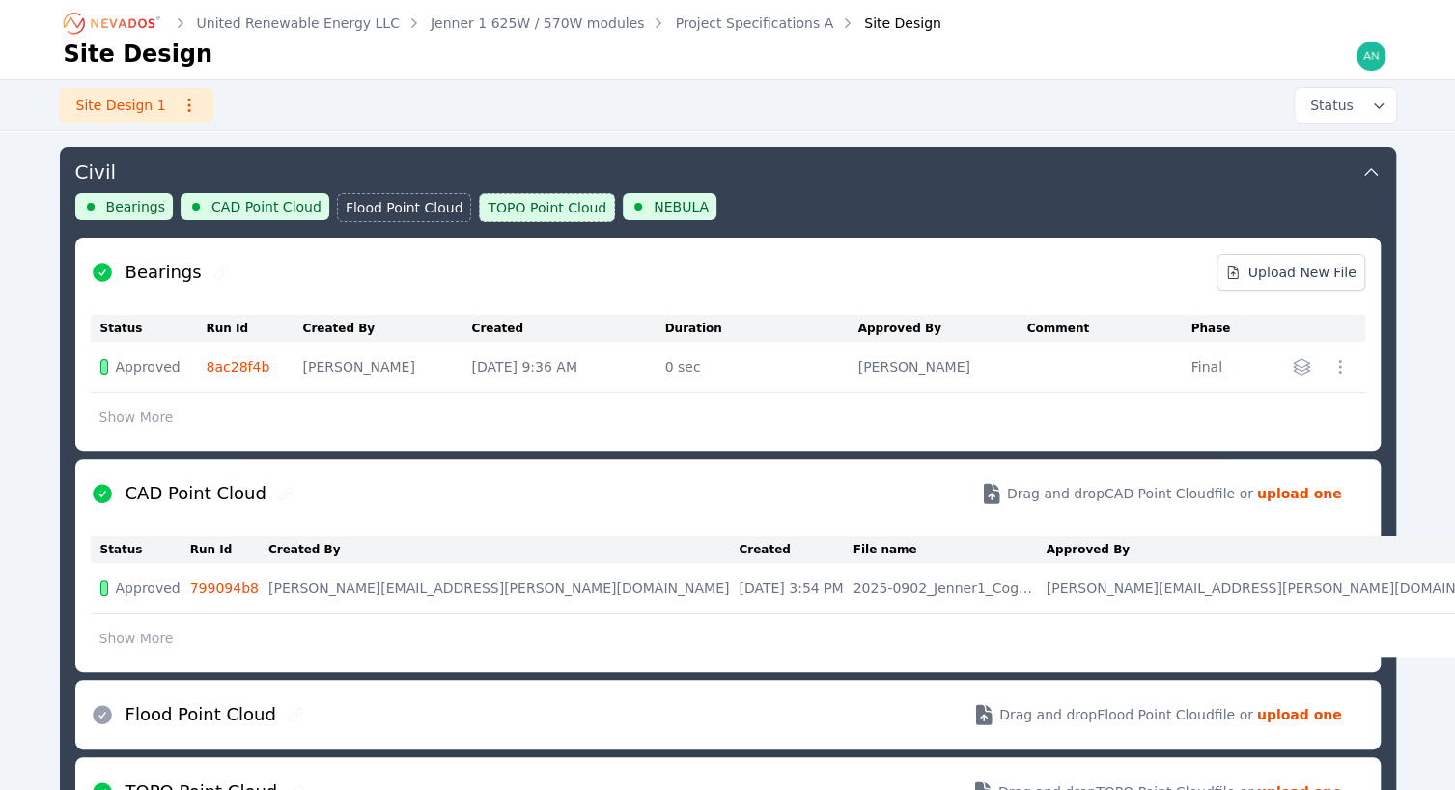
click at [240, 368] on link "8ac28f4b" at bounding box center [239, 366] width 64 height 15
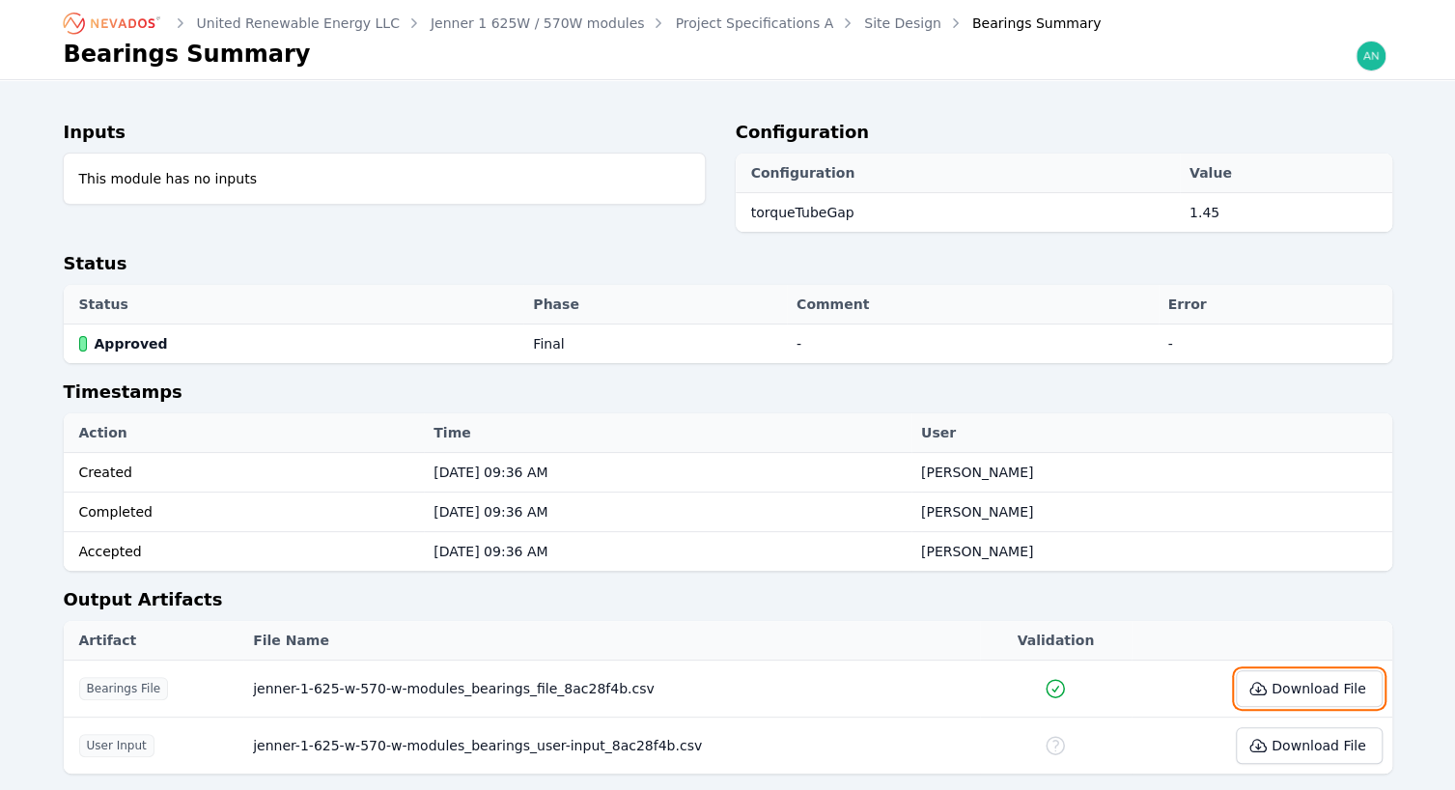
click at [1254, 688] on button "Download File" at bounding box center [1309, 688] width 146 height 37
click at [864, 28] on link "Site Design" at bounding box center [902, 23] width 77 height 19
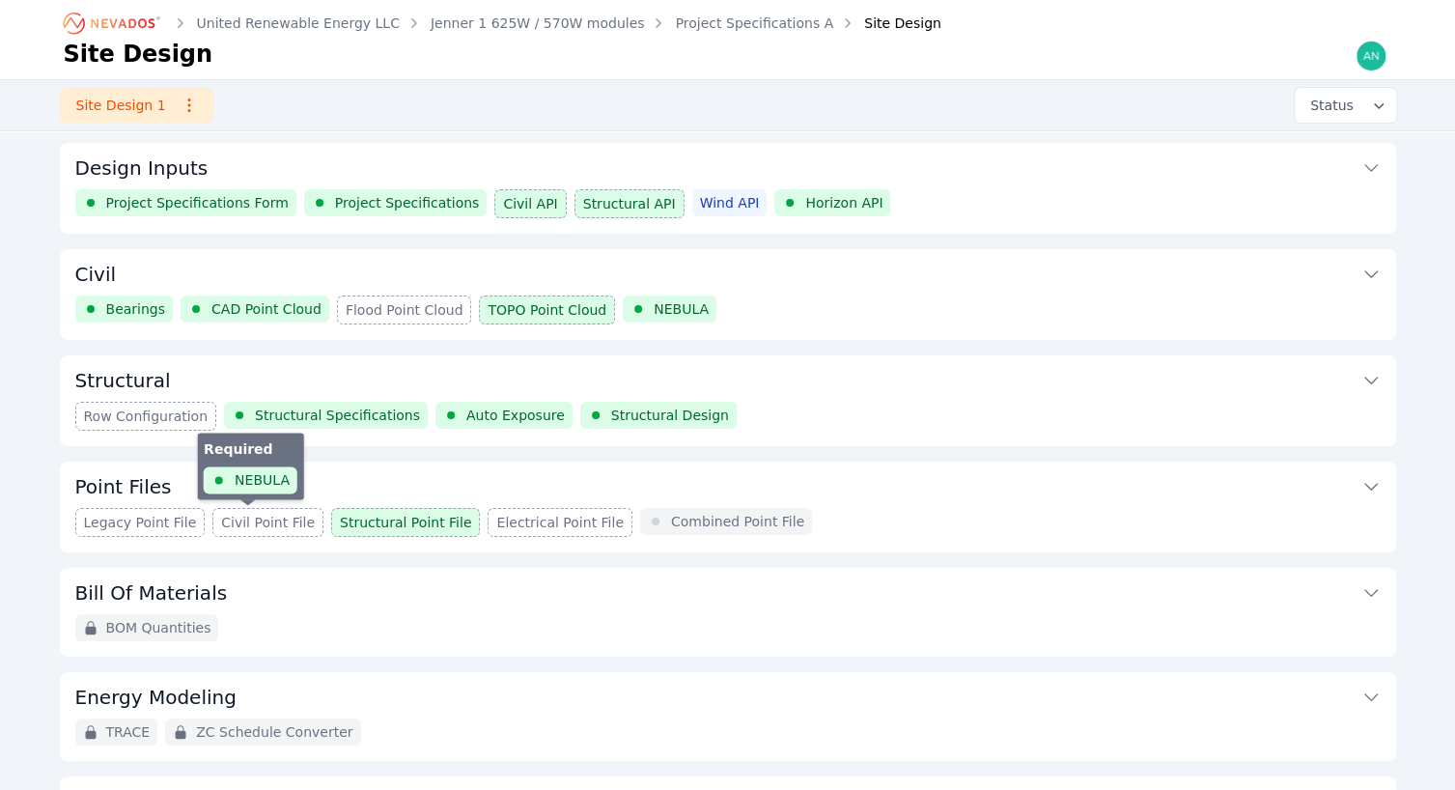
click at [282, 526] on span "Civil Point File" at bounding box center [268, 522] width 94 height 19
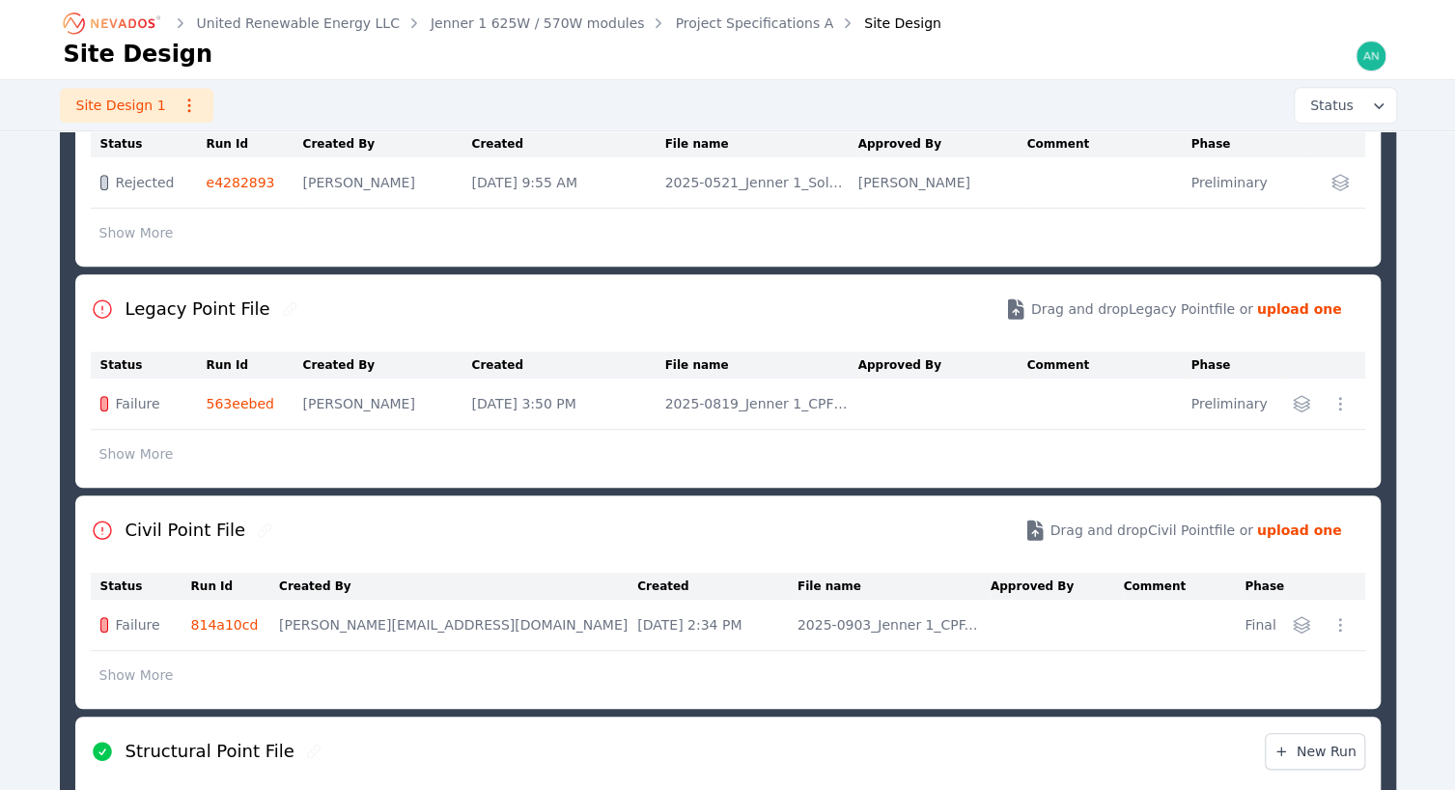
scroll to position [507, 0]
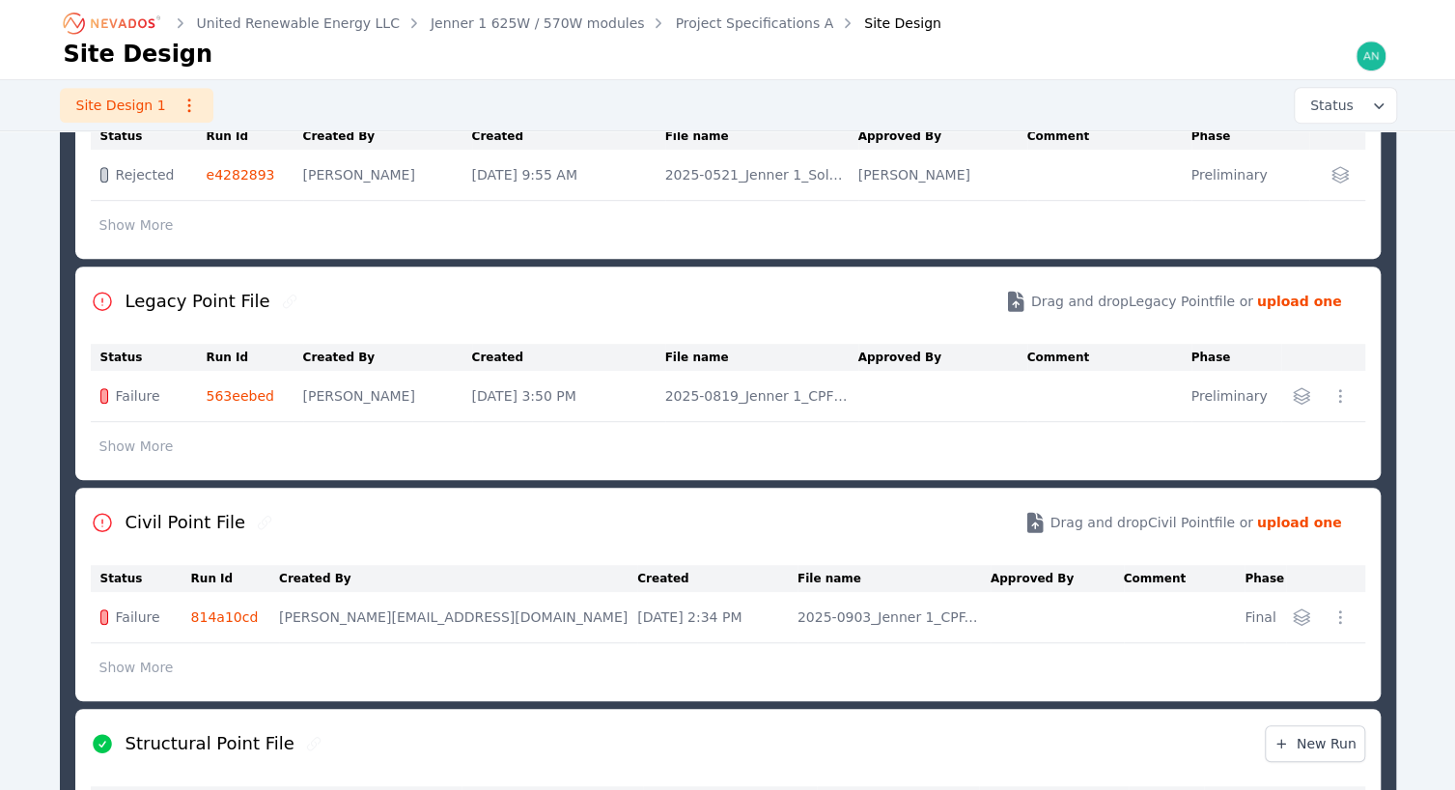
click at [154, 664] on button "Show More" at bounding box center [137, 667] width 92 height 37
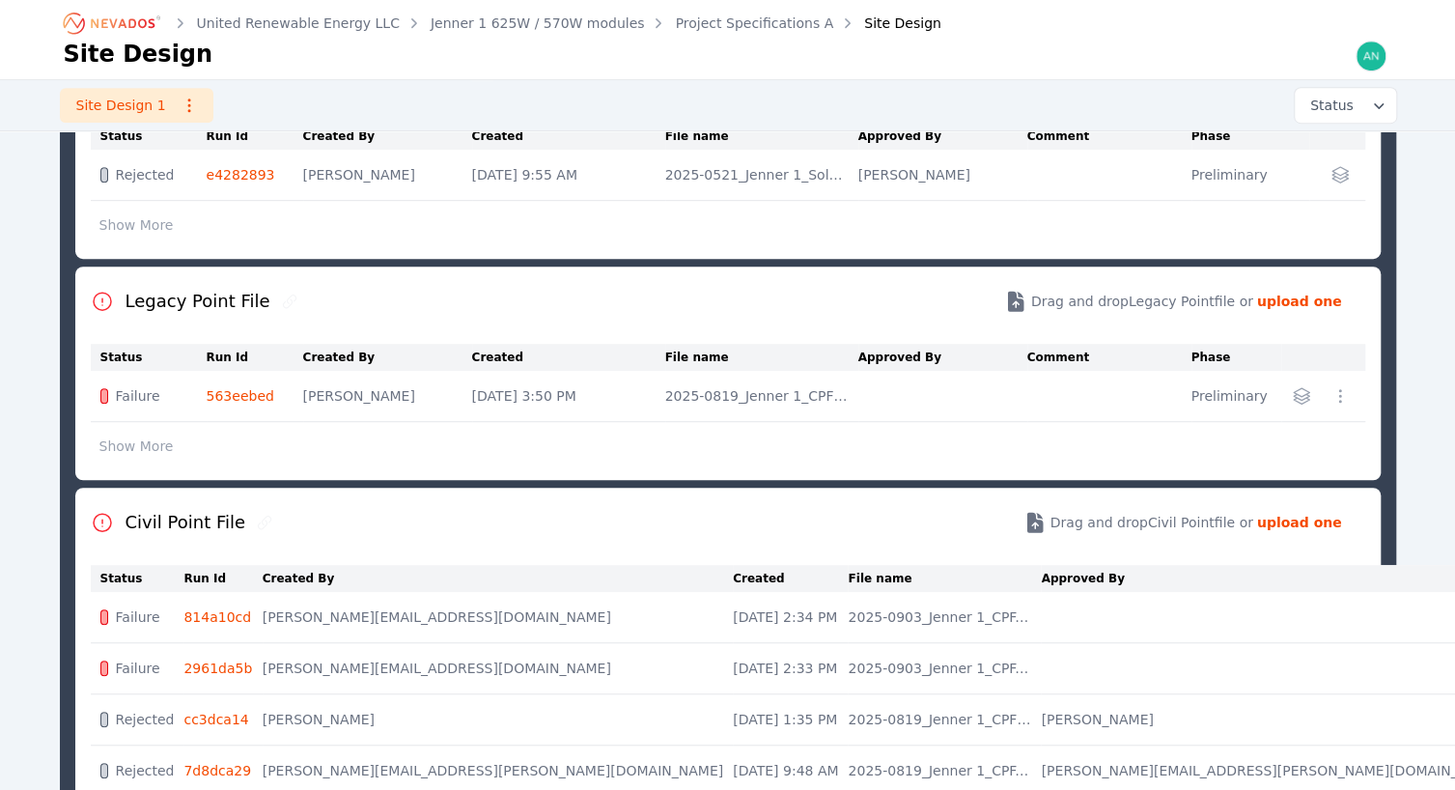
scroll to position [603, 0]
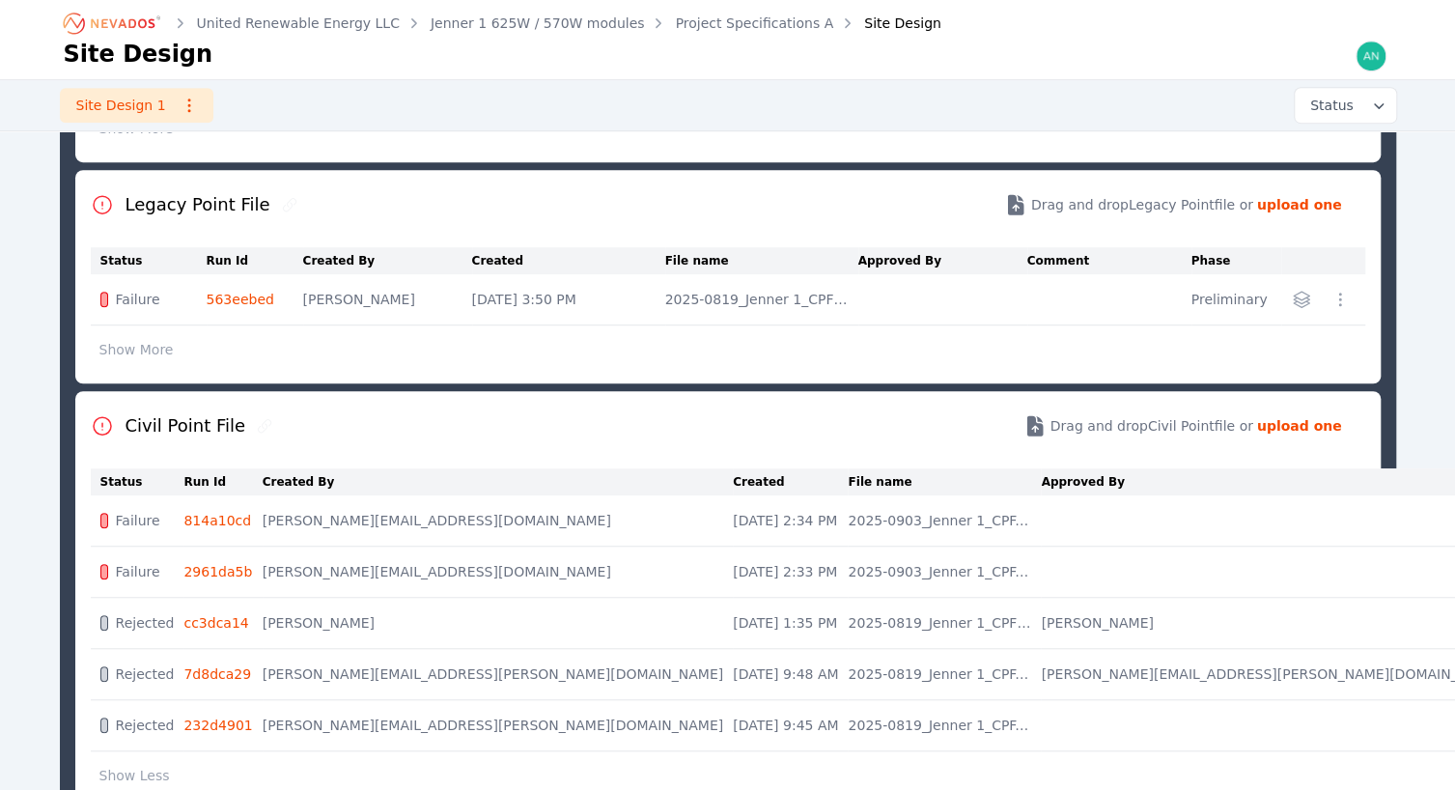
click at [245, 672] on link "7d8dca29" at bounding box center [217, 673] width 68 height 15
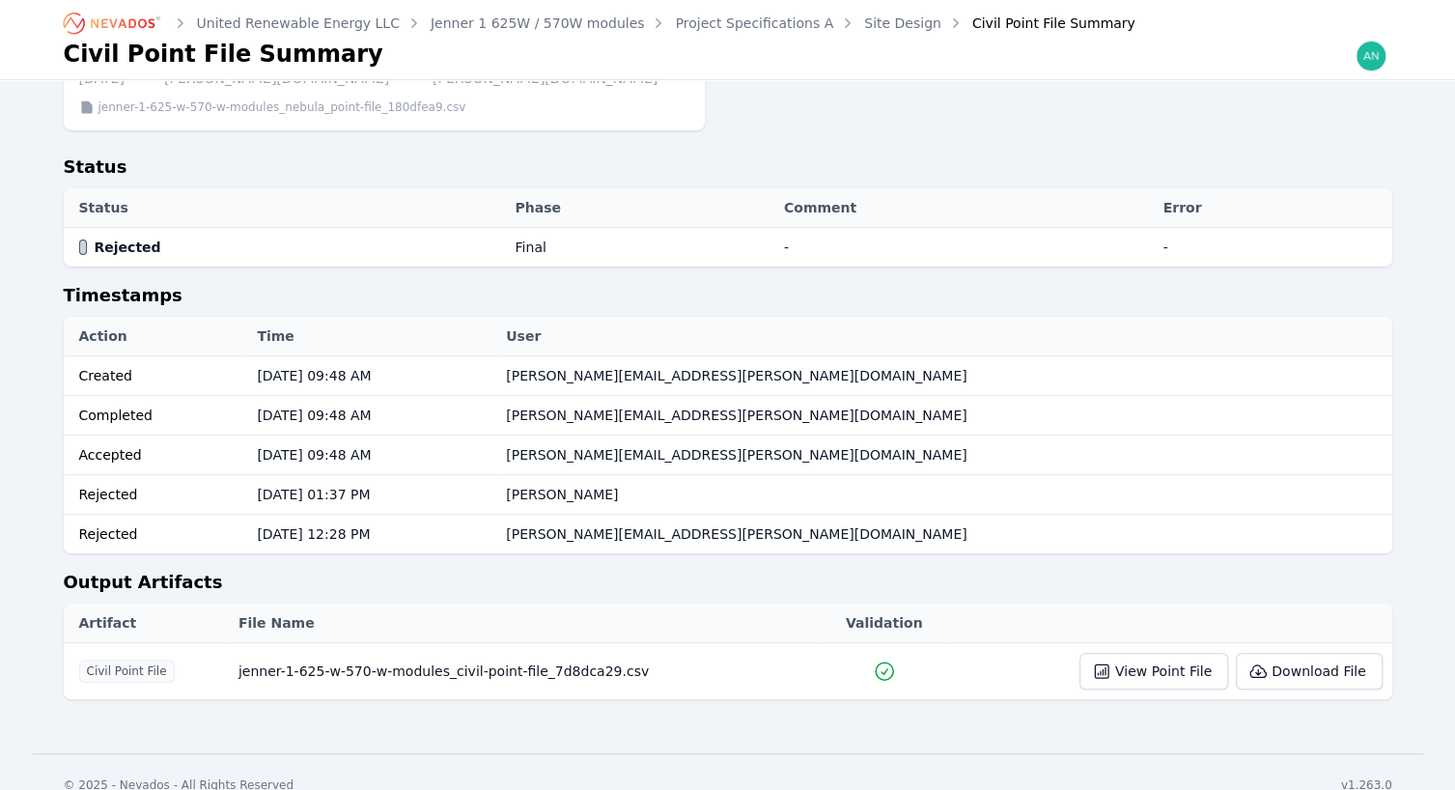
scroll to position [157, 0]
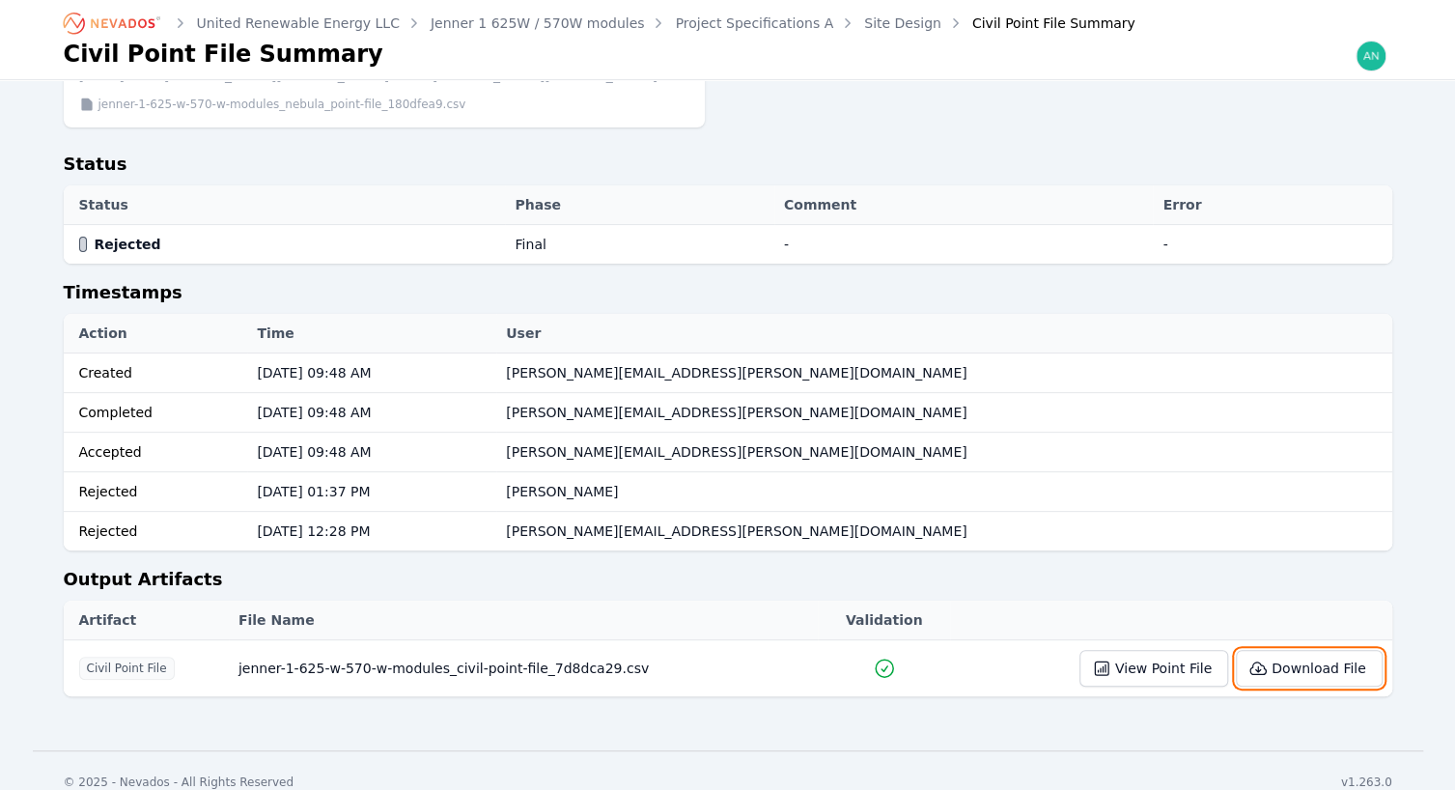
click at [1282, 650] on button "Download File" at bounding box center [1309, 668] width 146 height 37
click at [864, 32] on link "Site Design" at bounding box center [902, 23] width 77 height 19
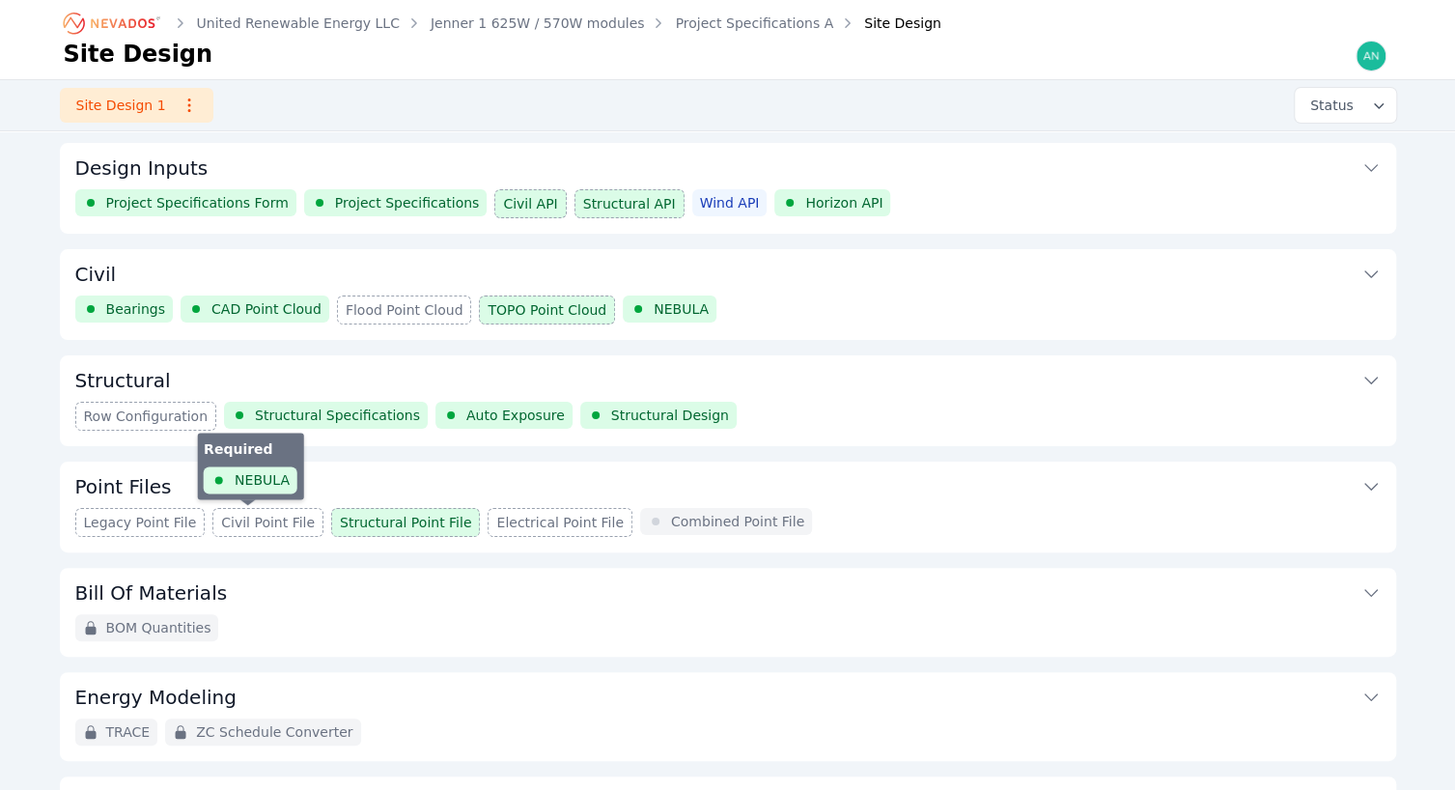
click at [255, 519] on span "Civil Point File" at bounding box center [268, 522] width 94 height 19
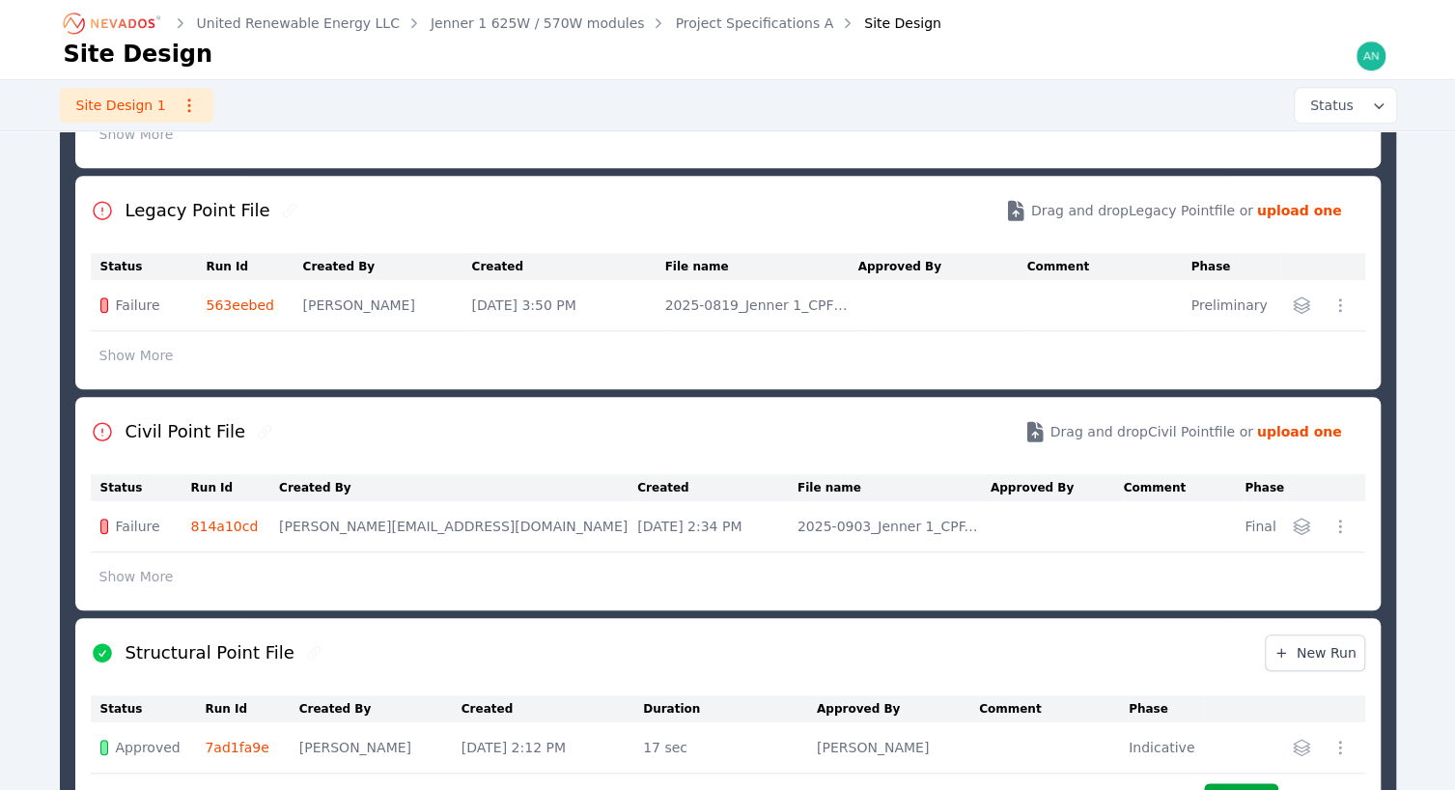
scroll to position [603, 0]
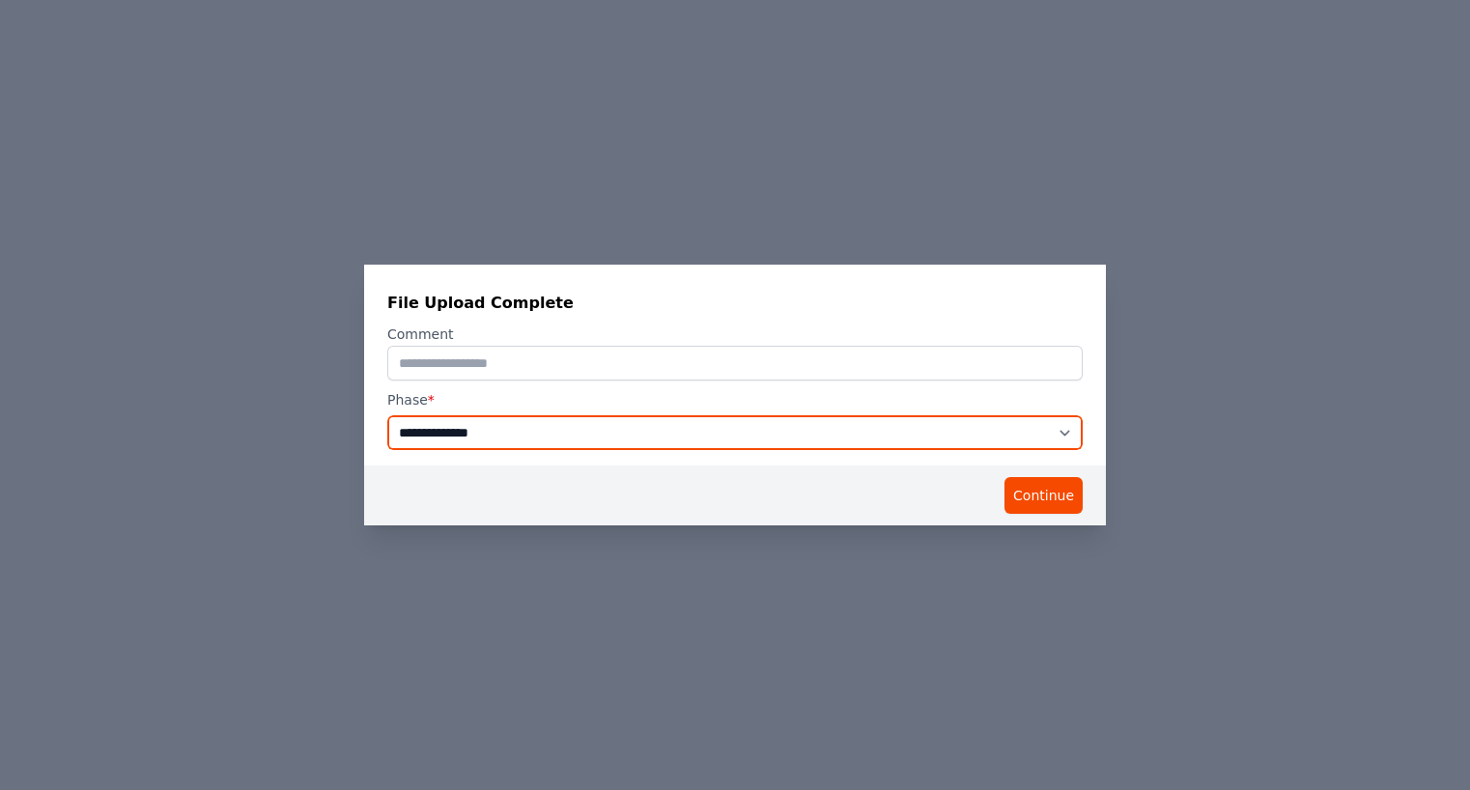
click at [836, 443] on select "**********" at bounding box center [734, 432] width 695 height 35
select select "*****"
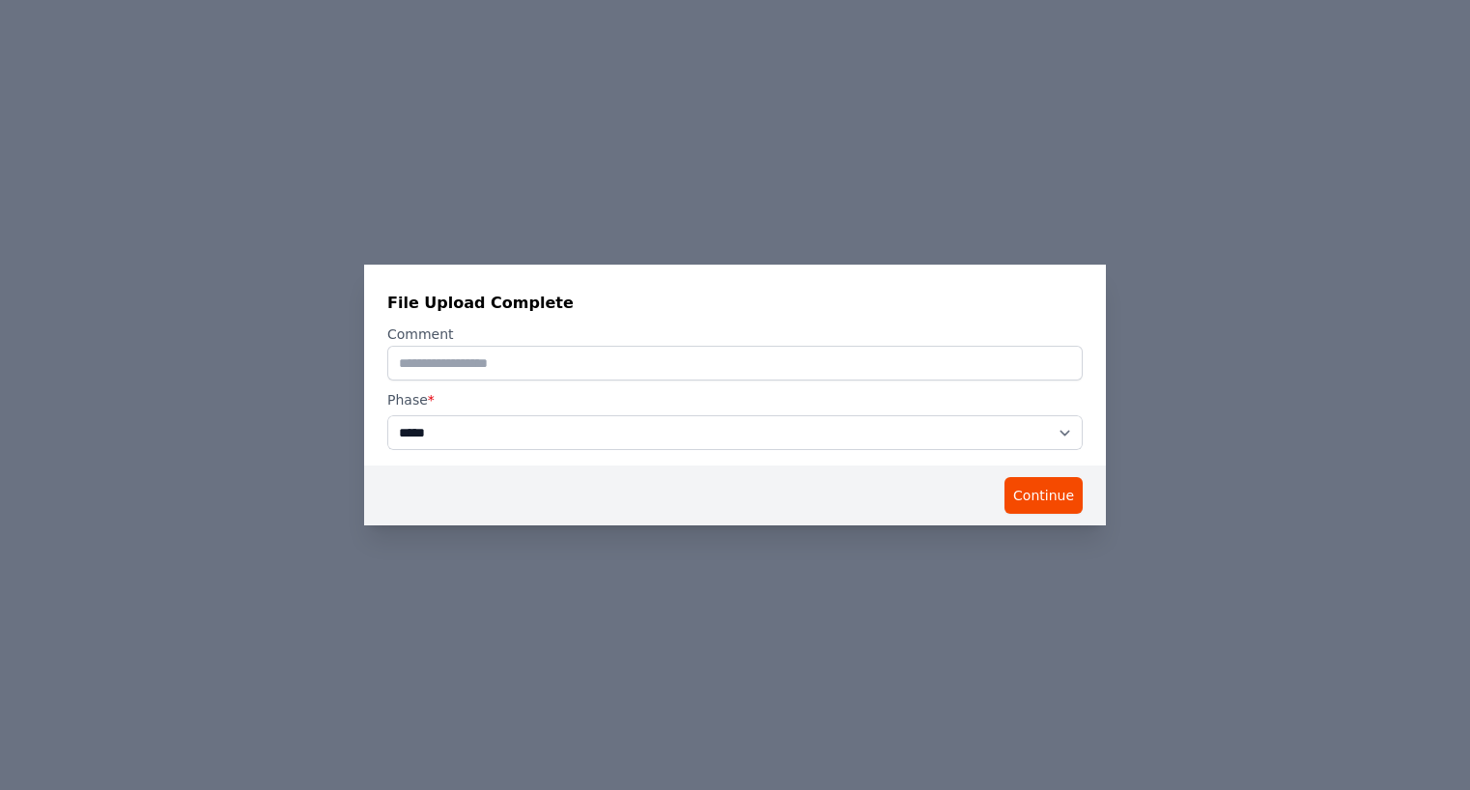
click at [387, 415] on select "**********" at bounding box center [734, 432] width 695 height 35
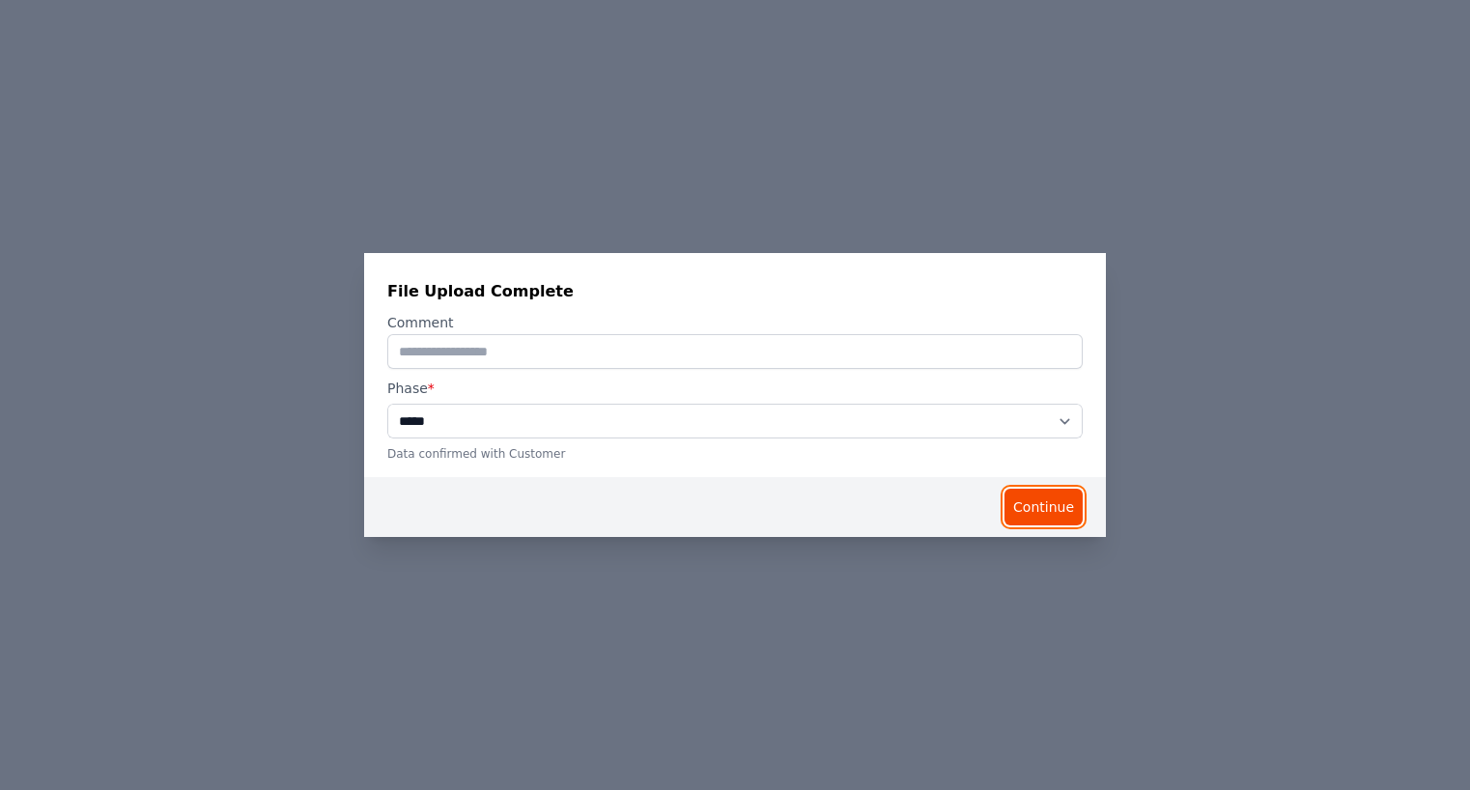
click at [1074, 517] on button "Continue" at bounding box center [1043, 507] width 78 height 37
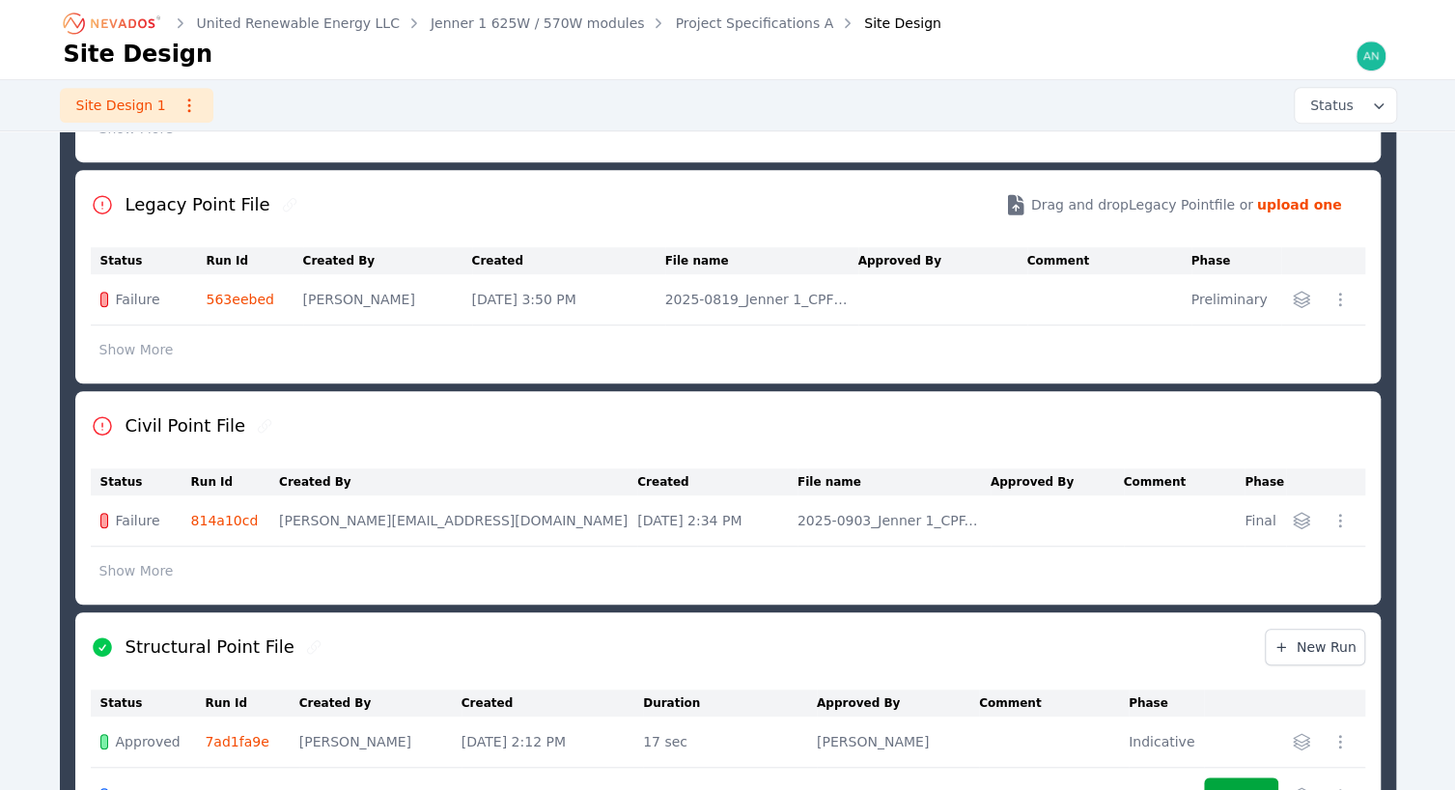
scroll to position [314, 0]
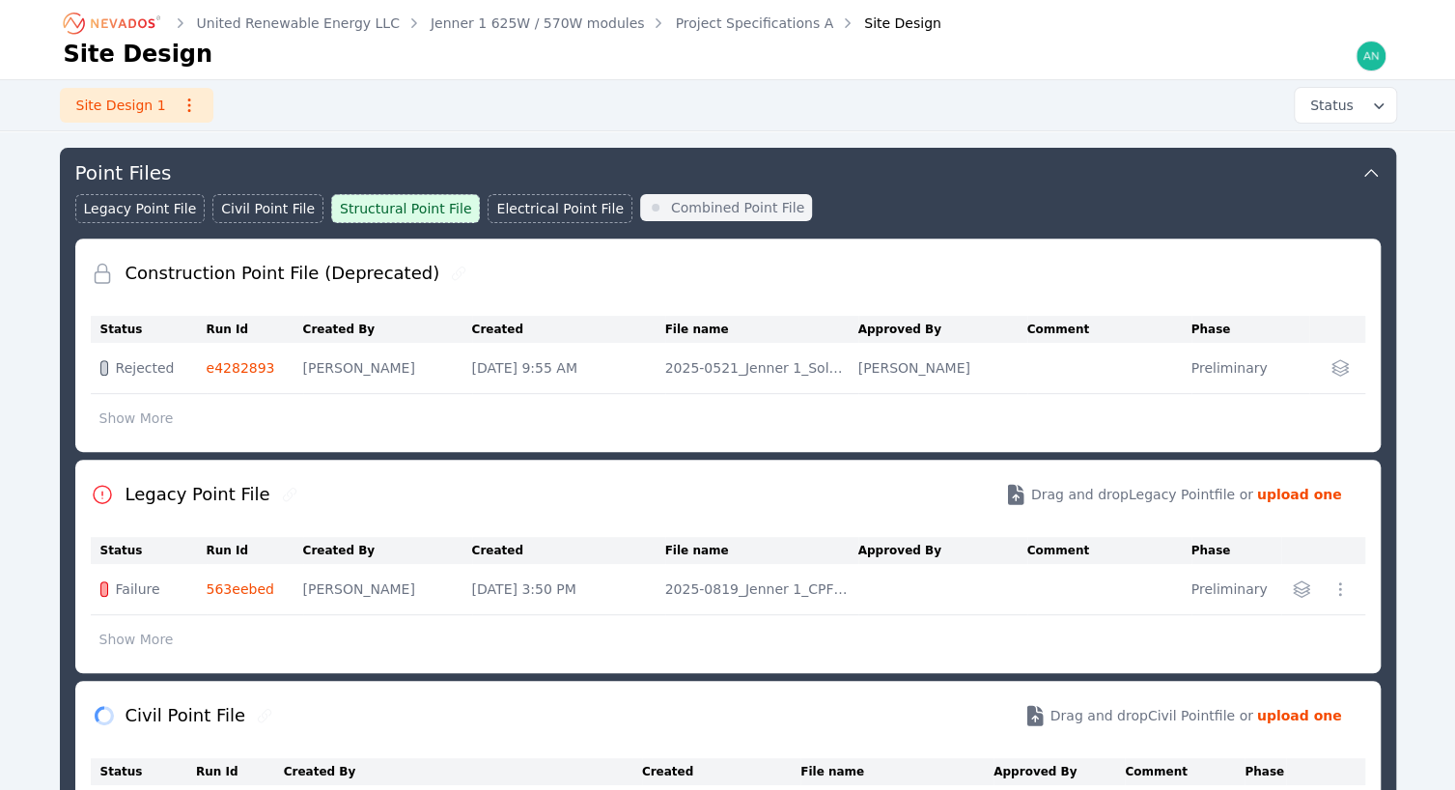
click at [903, 81] on div "Site Design 1 Status" at bounding box center [728, 105] width 1390 height 50
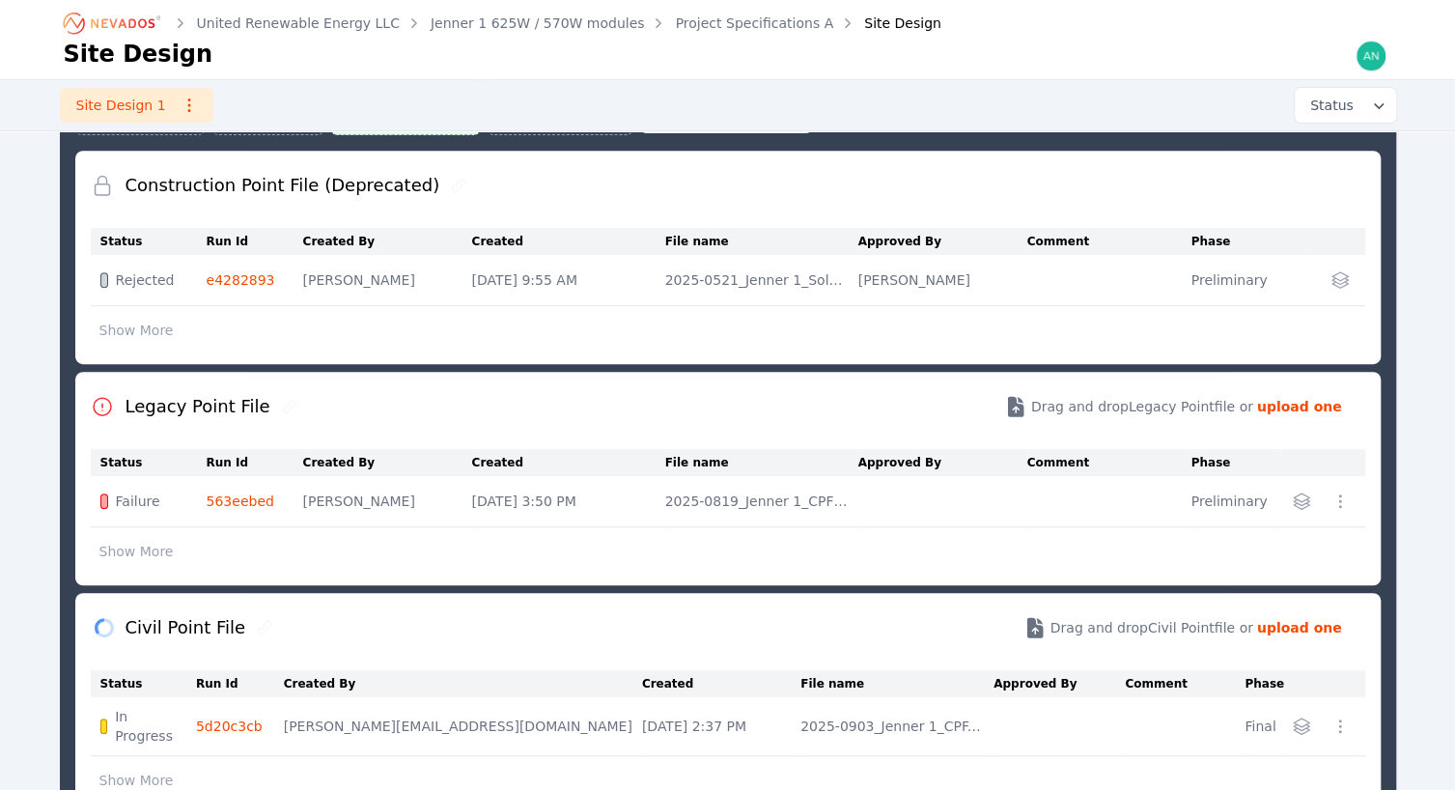
scroll to position [507, 0]
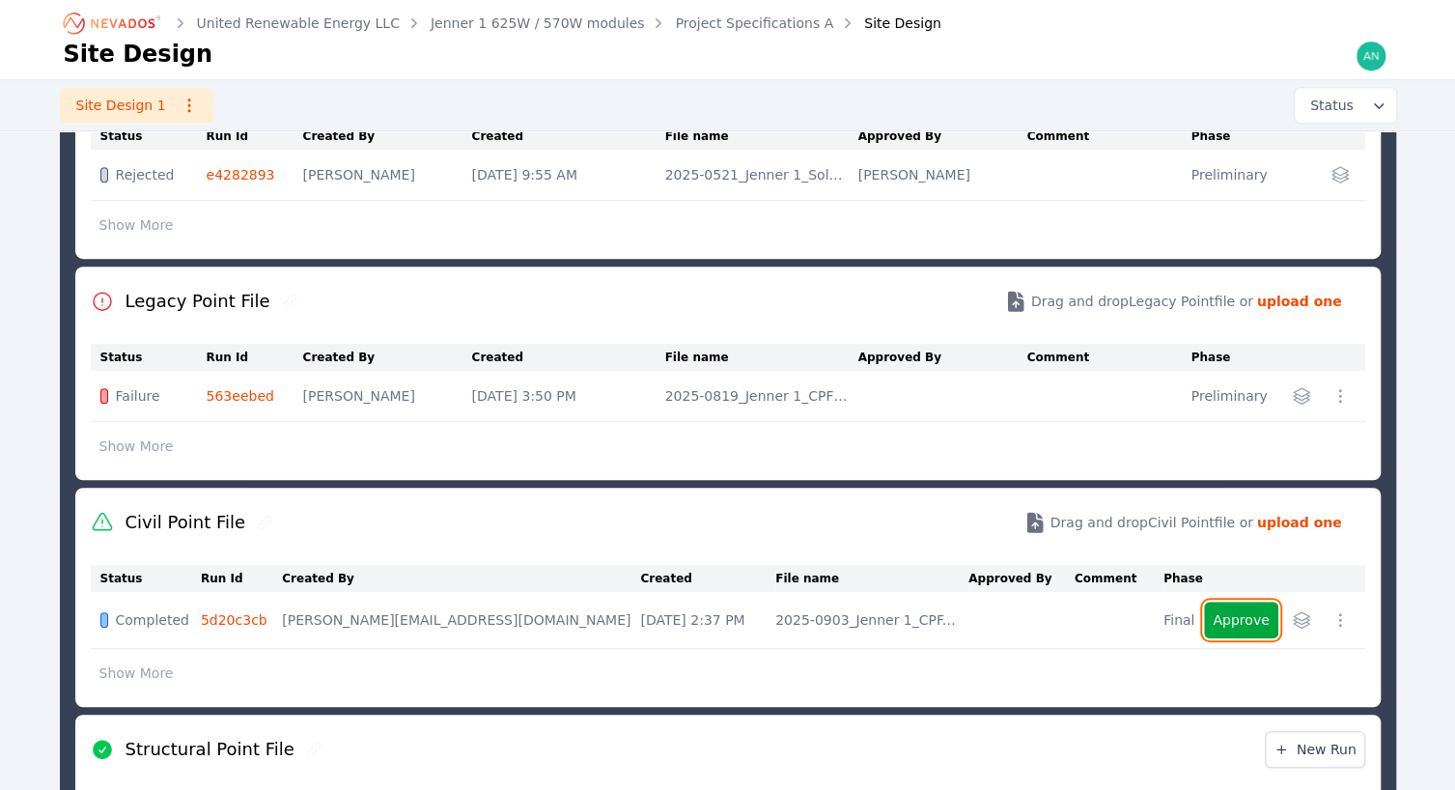
click at [1229, 616] on button "Approve" at bounding box center [1240, 620] width 73 height 37
